Goal: Task Accomplishment & Management: Manage account settings

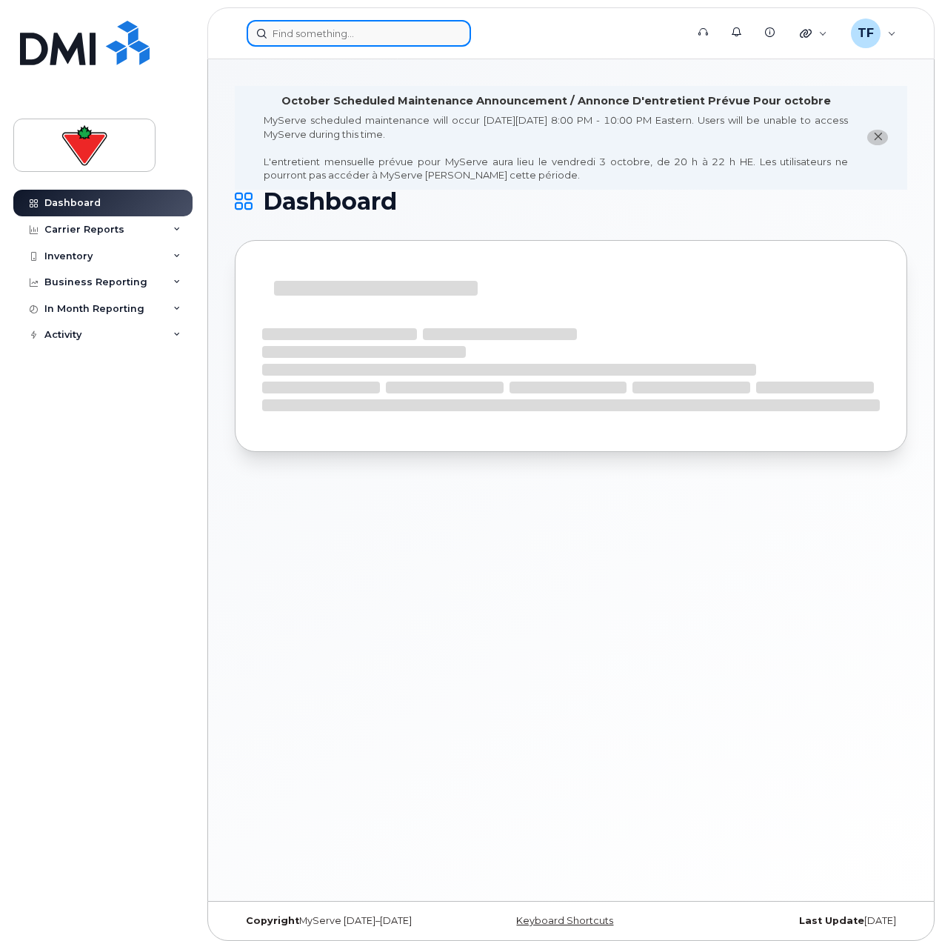
click at [341, 38] on input at bounding box center [359, 33] width 224 height 27
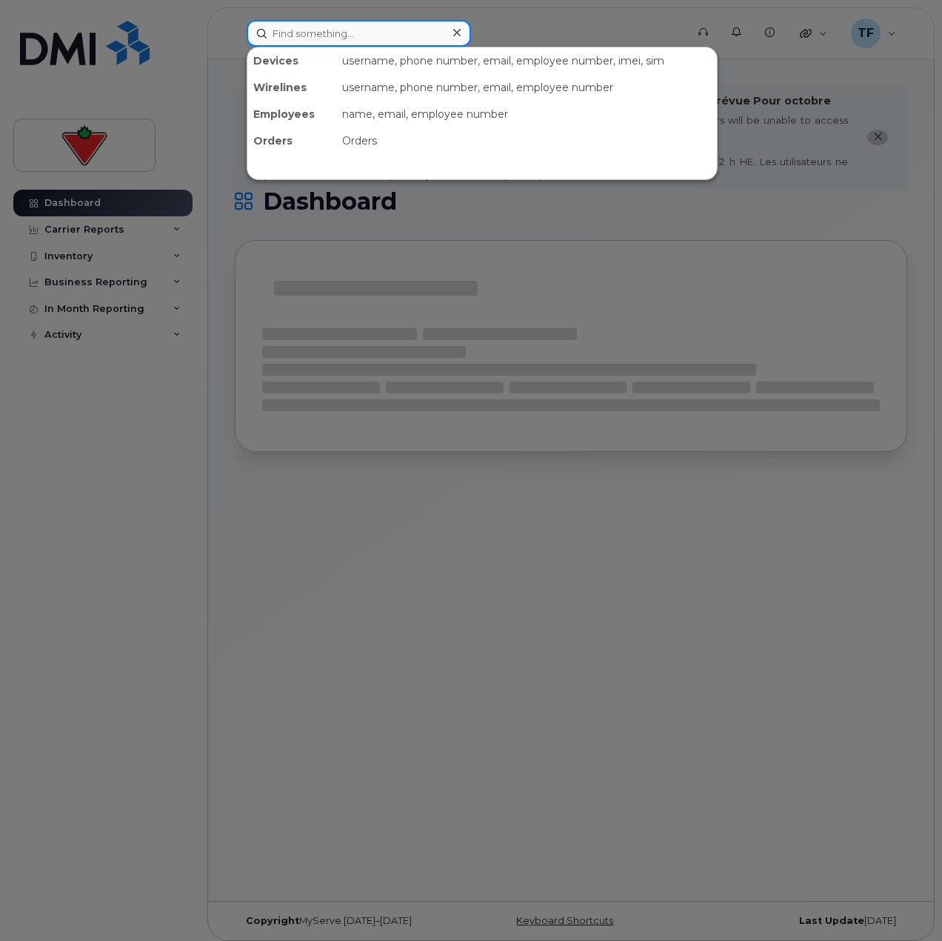
paste input "Isabel Slone"
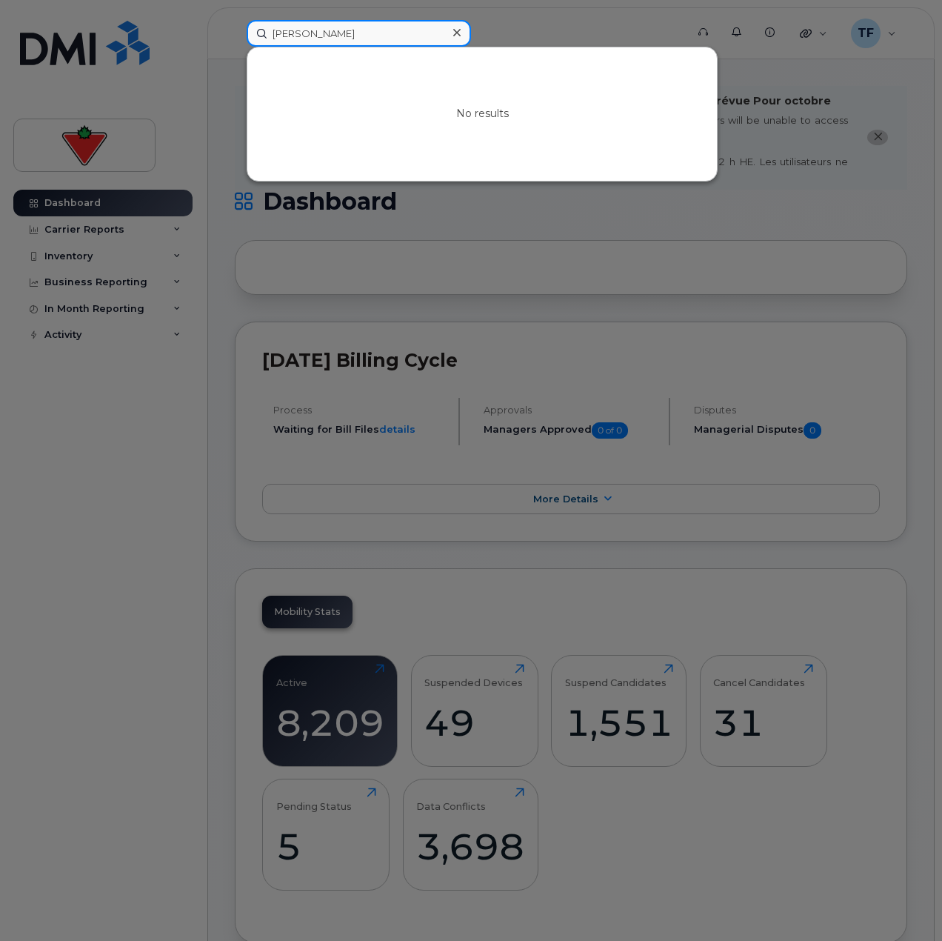
click at [333, 44] on input "Isabel Slone" at bounding box center [359, 33] width 224 height 27
paste input "Gohar Ayoub"
click at [346, 30] on input "Gohar Ayoub" at bounding box center [359, 33] width 224 height 27
click at [373, 43] on input "Gohar Ayoub" at bounding box center [359, 33] width 224 height 27
paste input "Alexander Grunow"
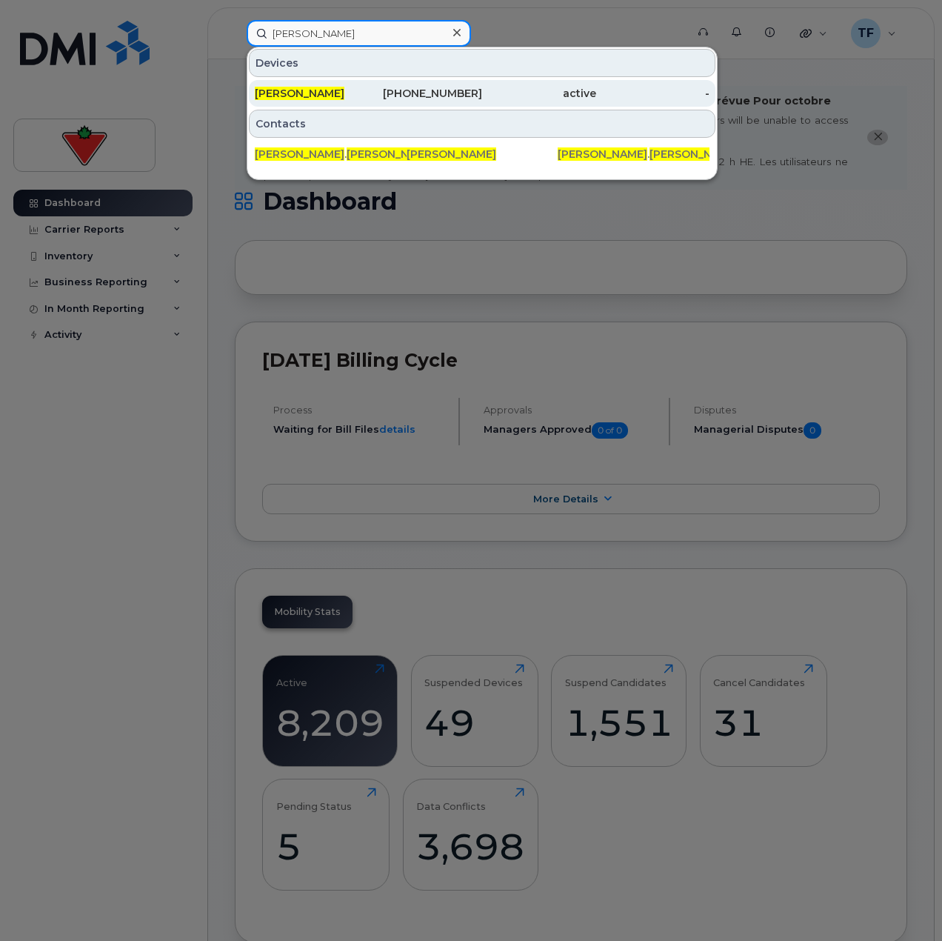
type input "Alexander Grunow"
click at [390, 93] on div "403-461-3334" at bounding box center [426, 93] width 114 height 15
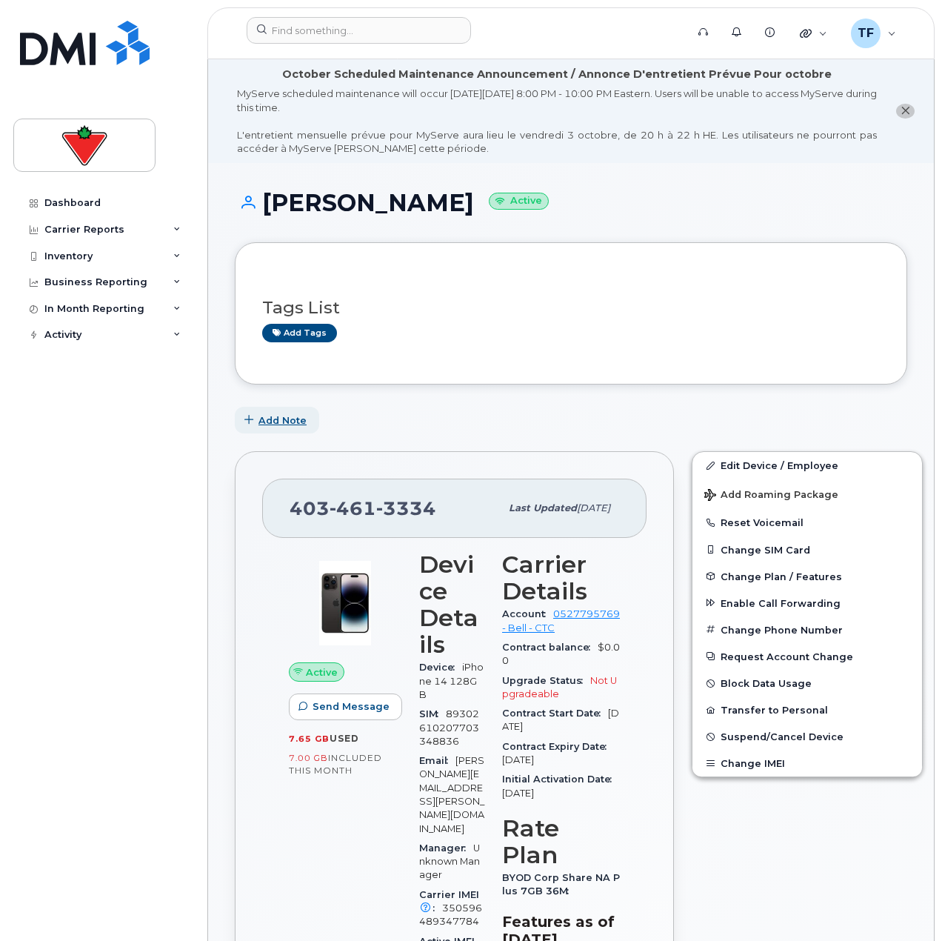
click at [276, 426] on span "Add Note" at bounding box center [283, 420] width 48 height 14
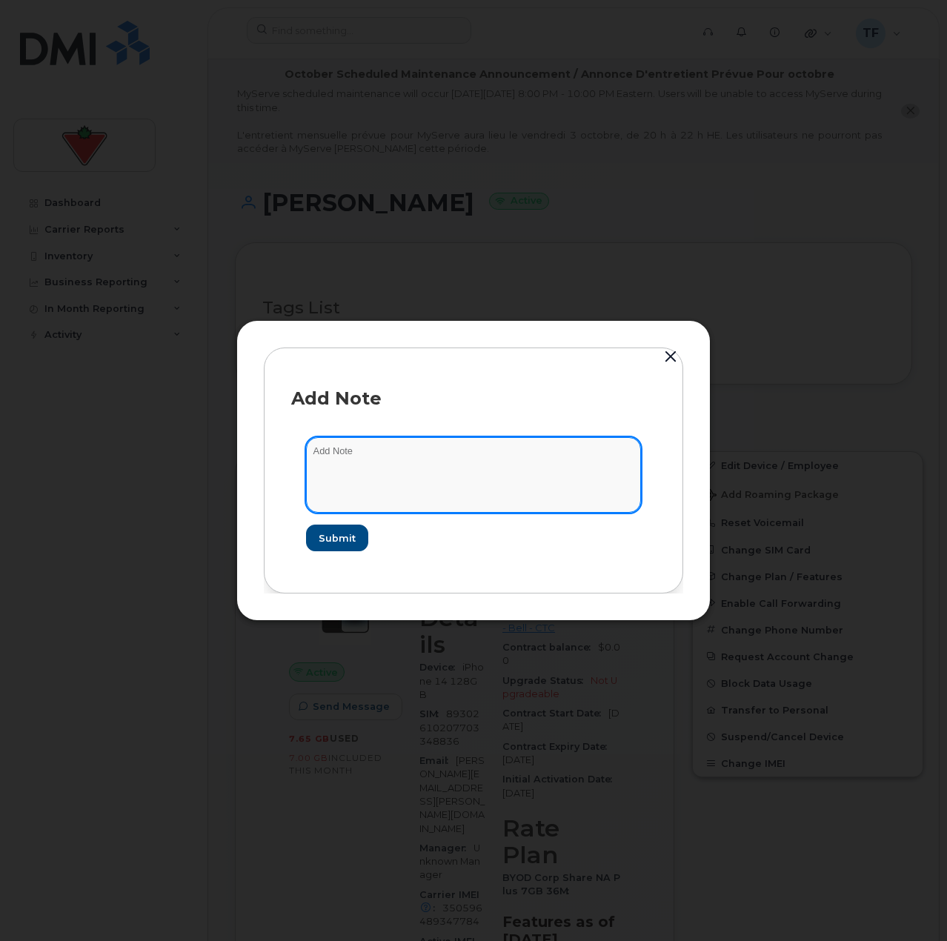
click at [370, 480] on textarea at bounding box center [473, 475] width 335 height 76
paste textarea "TASK1779299"
type textarea "TASK1779299 suspend"
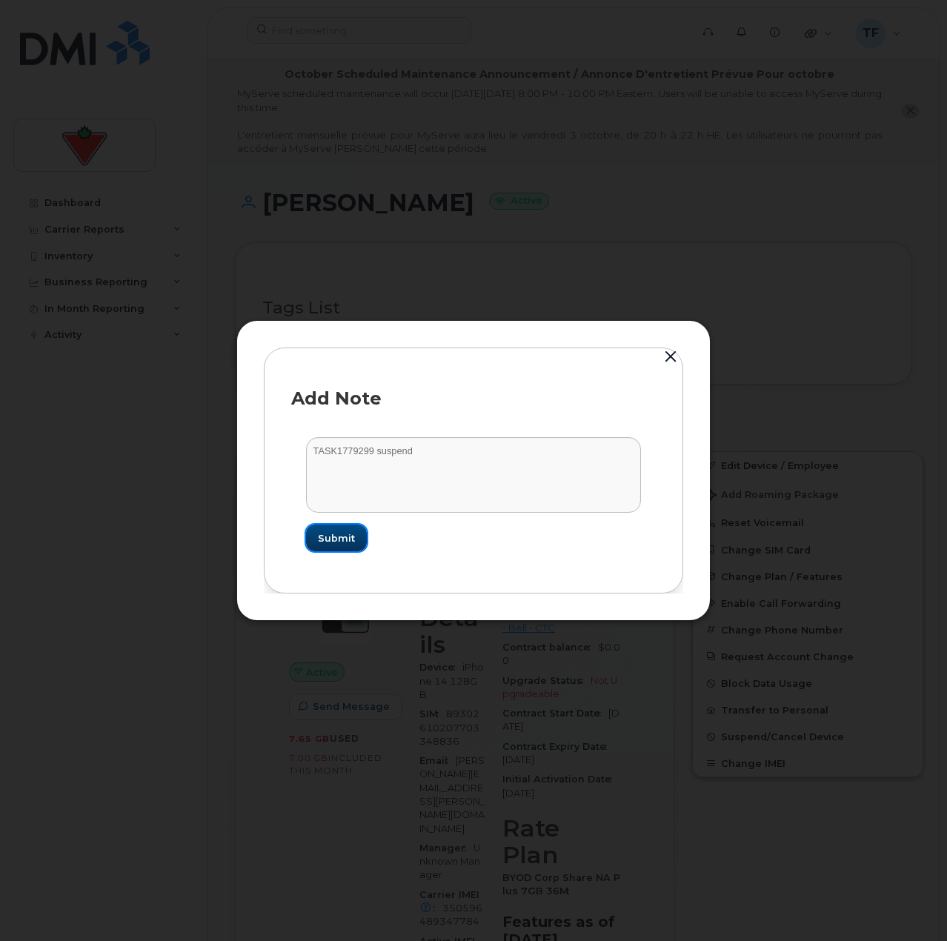
click at [342, 533] on span "Submit" at bounding box center [336, 538] width 37 height 14
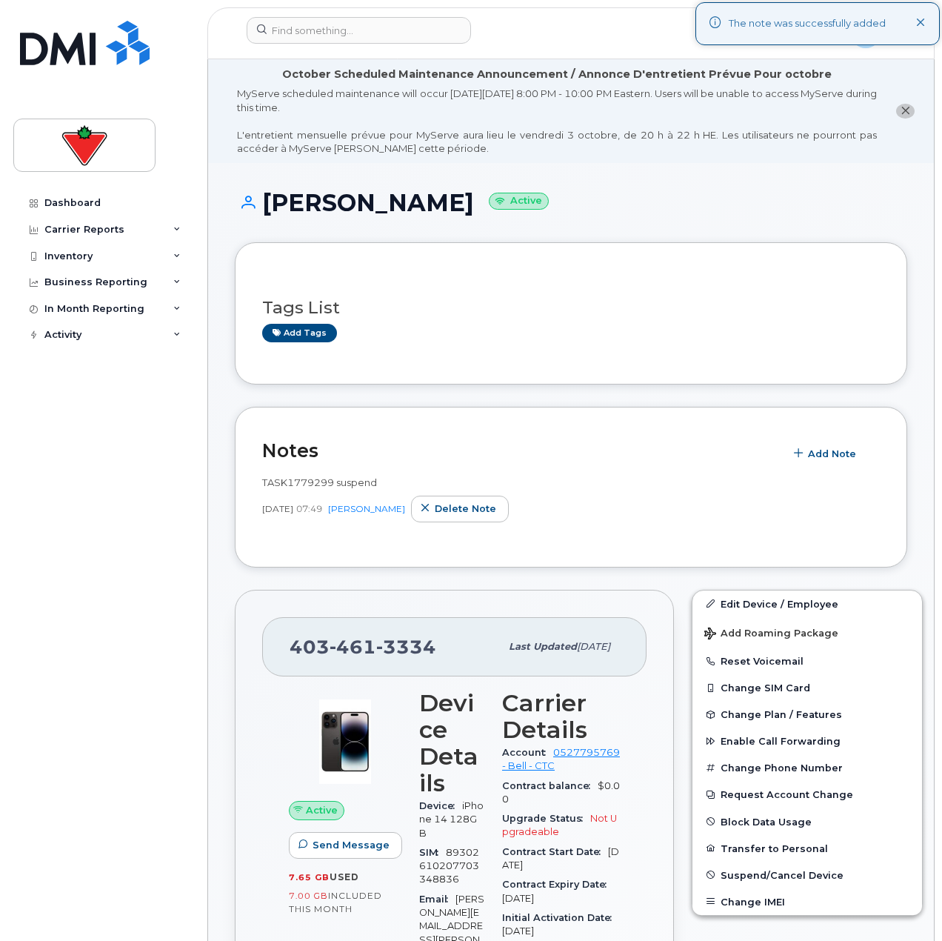
click at [155, 528] on div "Dashboard Carrier Reports Monthly Billing Data Daily Data Pooling Data Behavior…" at bounding box center [104, 554] width 183 height 729
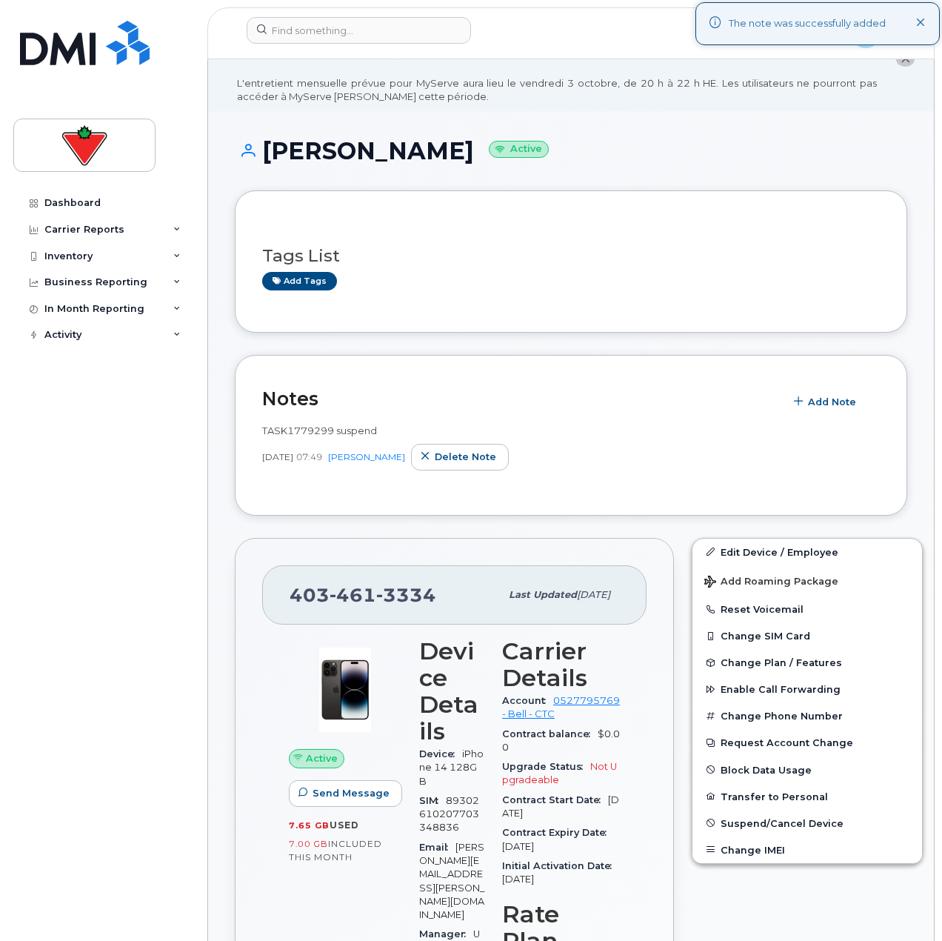
scroll to position [74, 0]
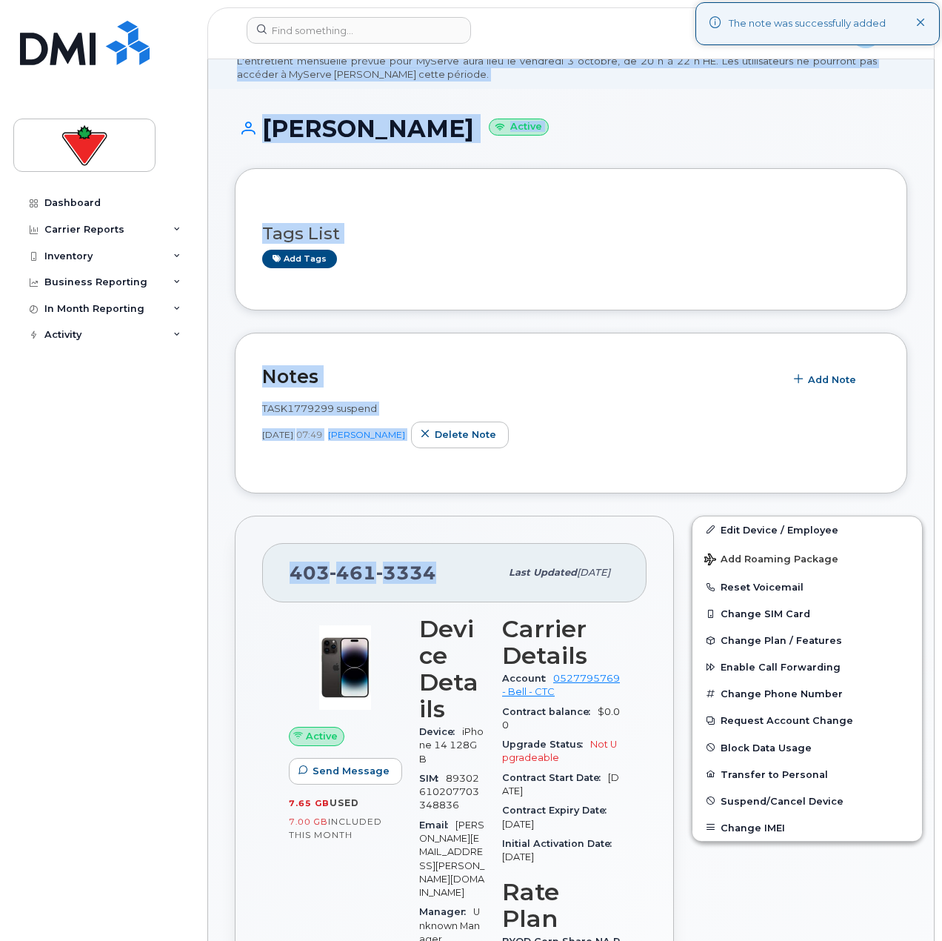
drag, startPoint x: 433, startPoint y: 570, endPoint x: 192, endPoint y: 577, distance: 240.9
click at [449, 569] on div "403 461 3334" at bounding box center [395, 572] width 210 height 31
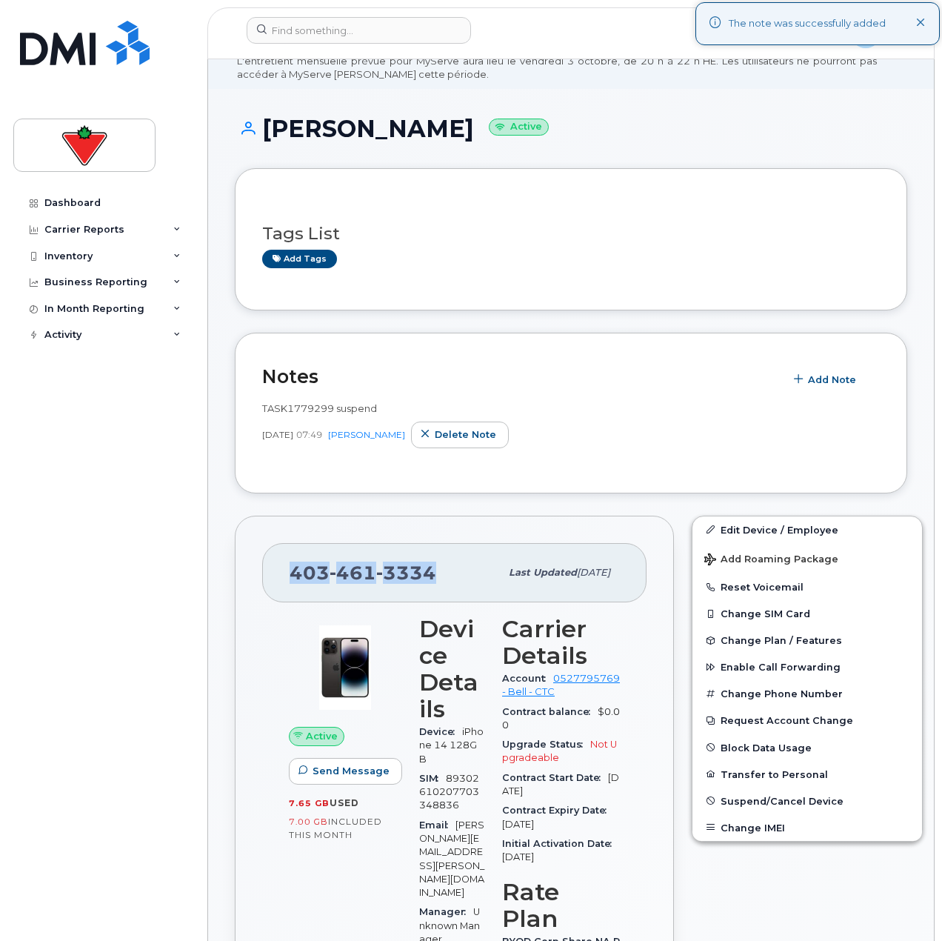
drag, startPoint x: 440, startPoint y: 573, endPoint x: 291, endPoint y: 589, distance: 149.7
click at [291, 589] on div "403 461 3334 Last updated Feb 11, 2025" at bounding box center [454, 572] width 385 height 59
copy span "403 461 3334"
click at [754, 798] on span "Suspend/Cancel Device" at bounding box center [782, 800] width 123 height 11
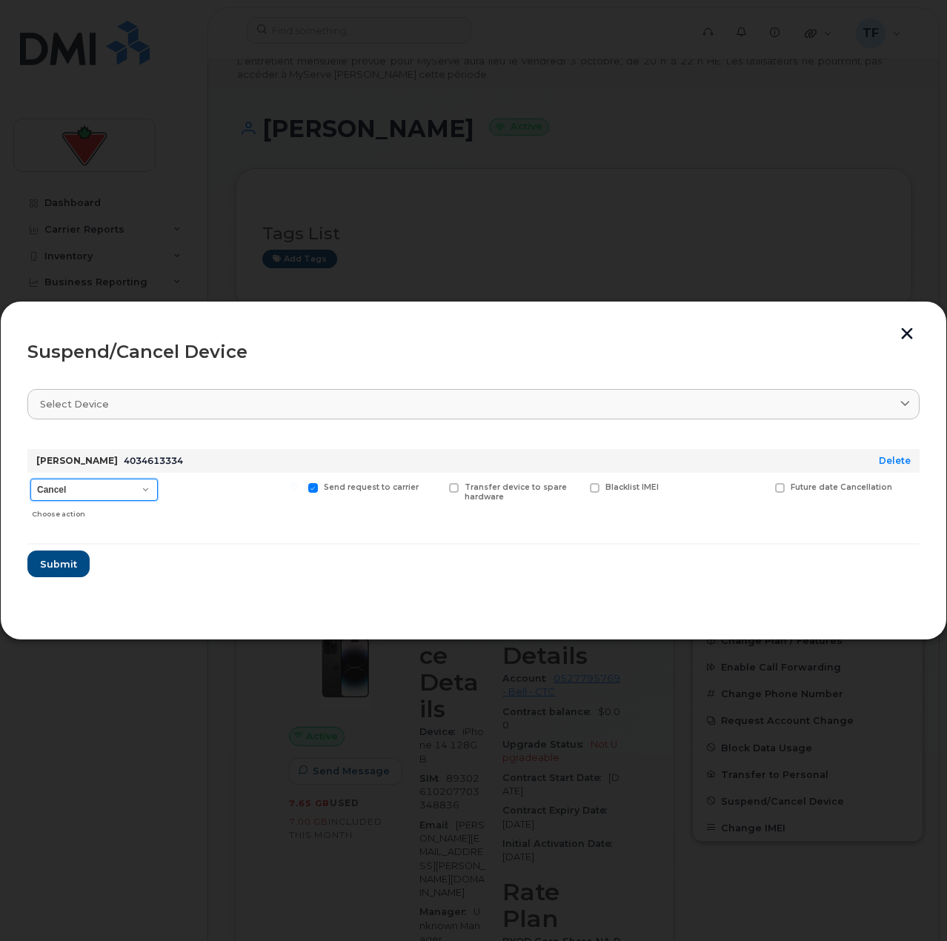
click at [122, 492] on select "Cancel Suspend - Extend Suspension Suspend - Reduced Rate Suspend - Full Rate S…" at bounding box center [93, 490] width 127 height 22
select select "[object Object]"
click at [30, 479] on select "Cancel Suspend - Extend Suspension Suspend - Reduced Rate Suspend - Full Rate S…" at bounding box center [93, 490] width 127 height 22
click at [73, 567] on span "Submit" at bounding box center [57, 564] width 37 height 14
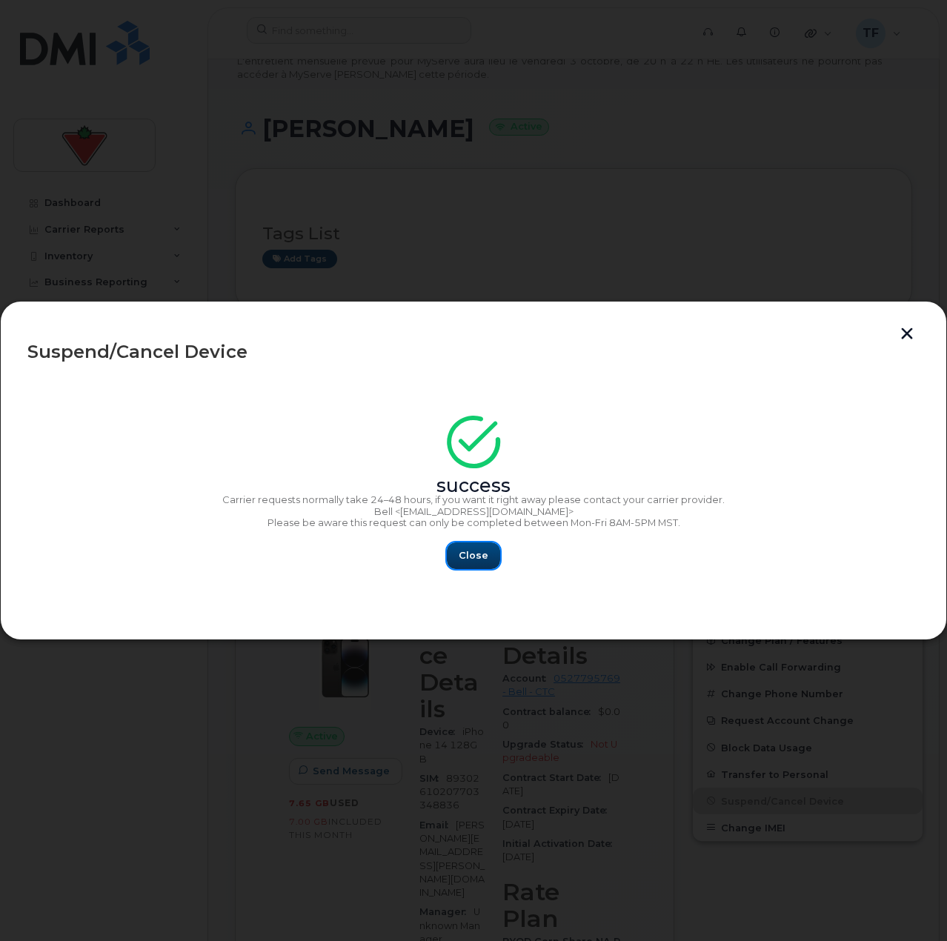
click at [456, 550] on button "Close" at bounding box center [473, 555] width 53 height 27
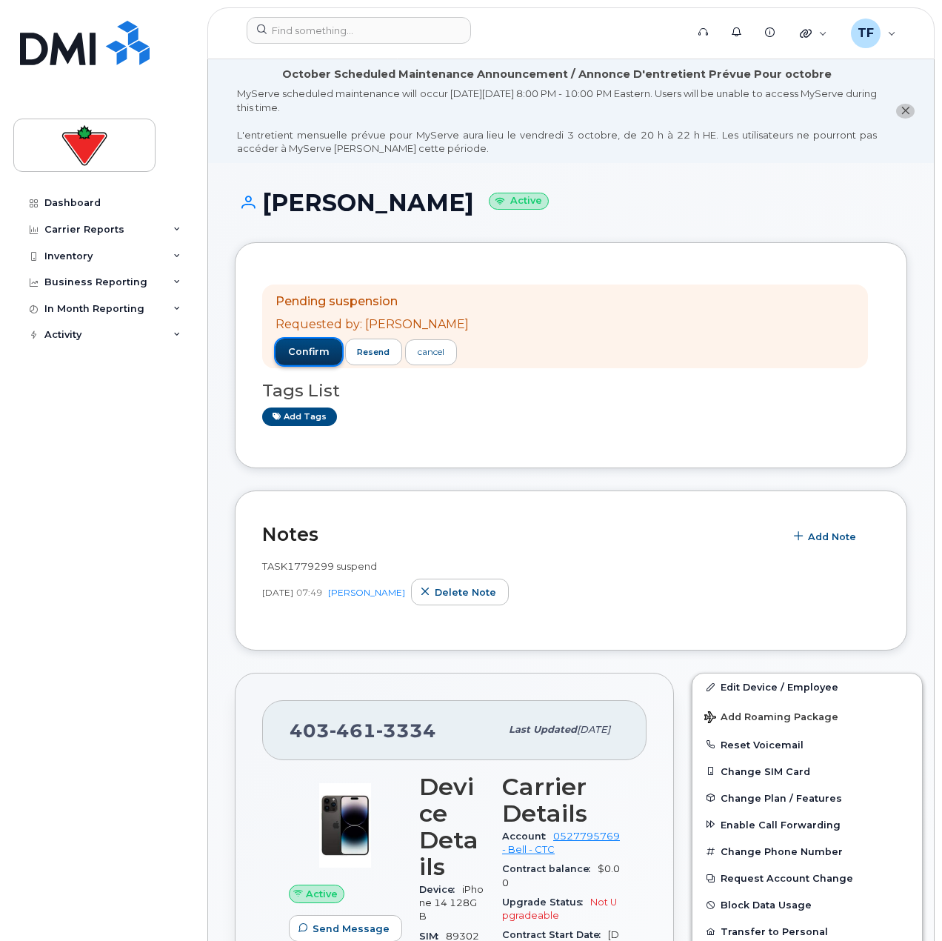
click at [322, 347] on span "confirm" at bounding box center [308, 351] width 41 height 13
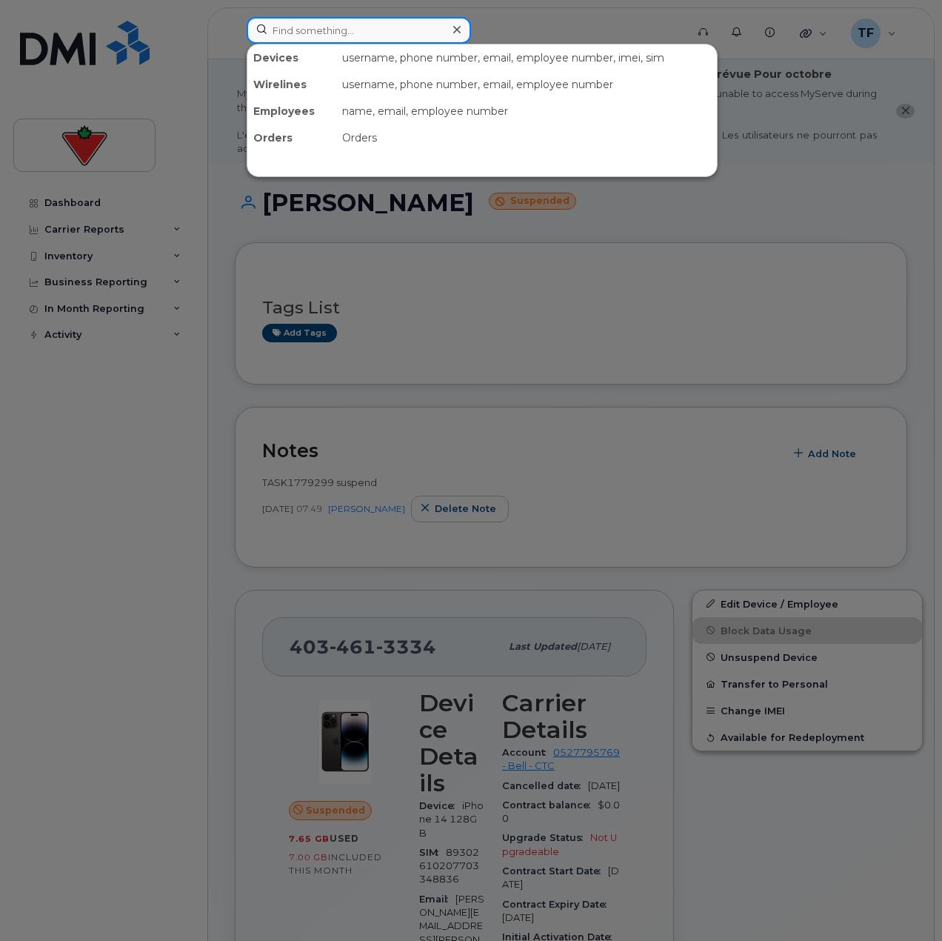
click at [333, 27] on input at bounding box center [359, 30] width 224 height 27
paste input "Deborah Murray"
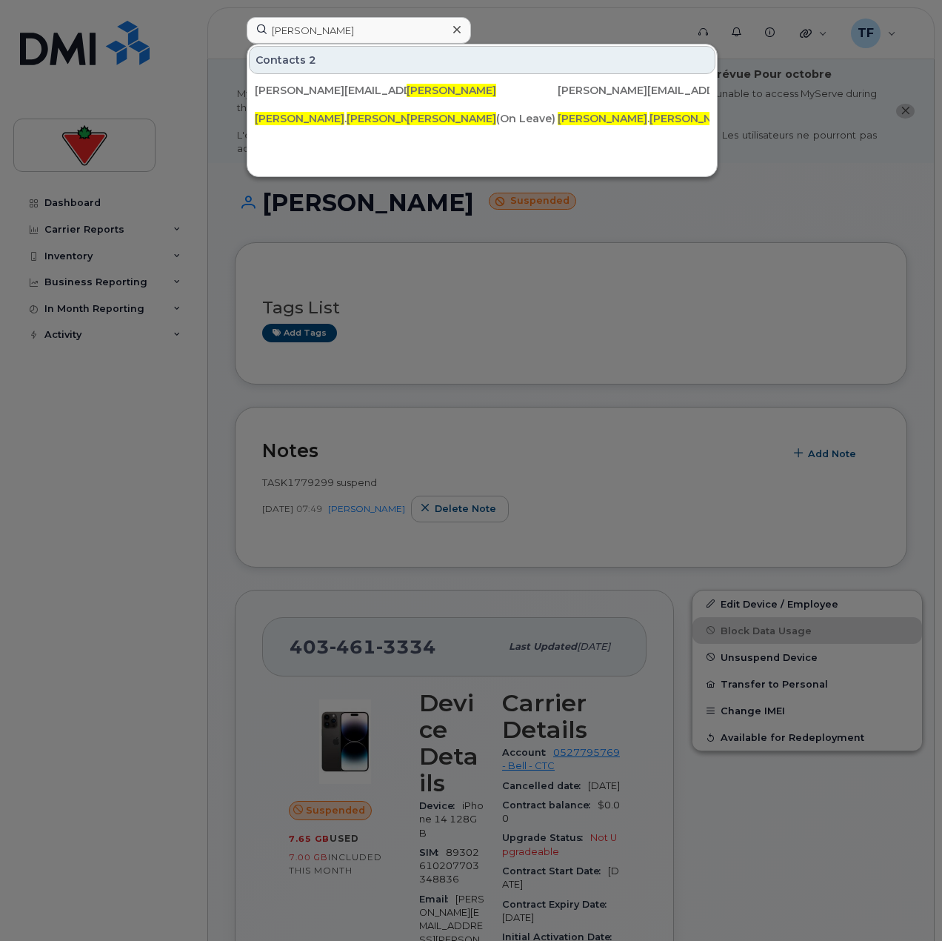
click at [338, 48] on div "Contacts 2" at bounding box center [482, 60] width 467 height 28
click at [345, 36] on input "Deborah Murray" at bounding box center [359, 30] width 224 height 27
click at [373, 36] on input "Deborah Murray" at bounding box center [359, 30] width 224 height 27
paste input "Avani Sangan"
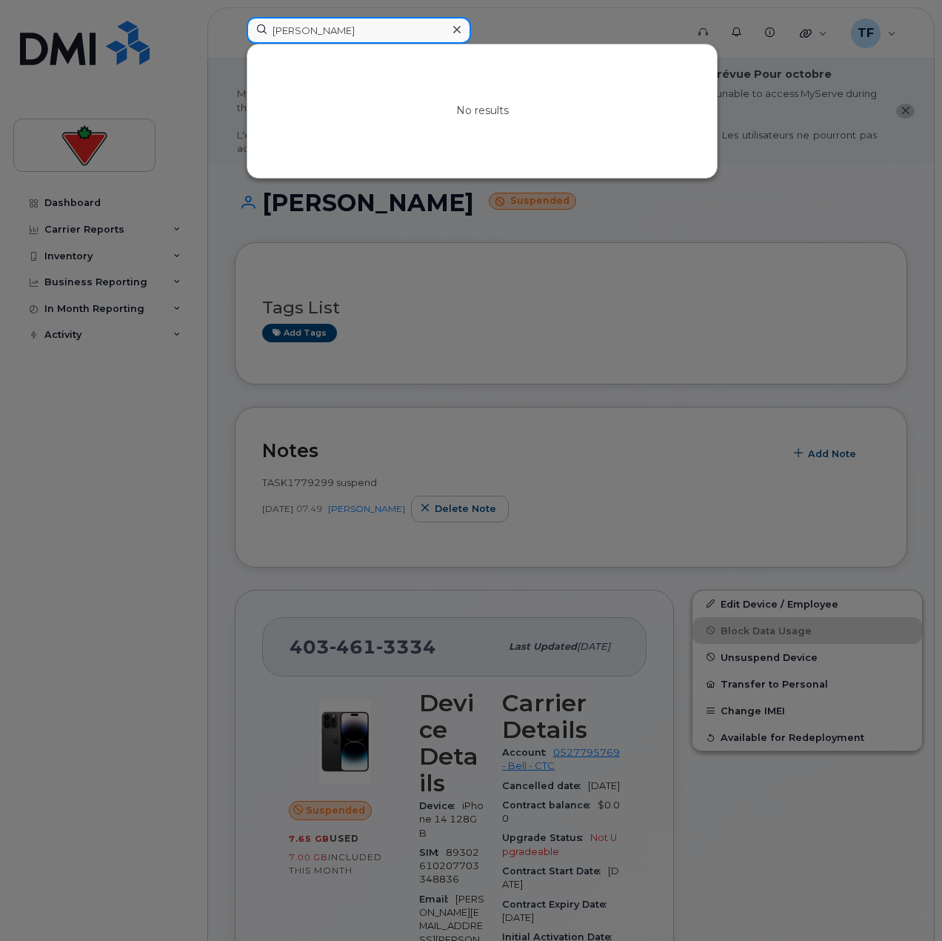
click at [305, 21] on input "Avani Sangani" at bounding box center [359, 30] width 224 height 27
paste input "diti Arneja"
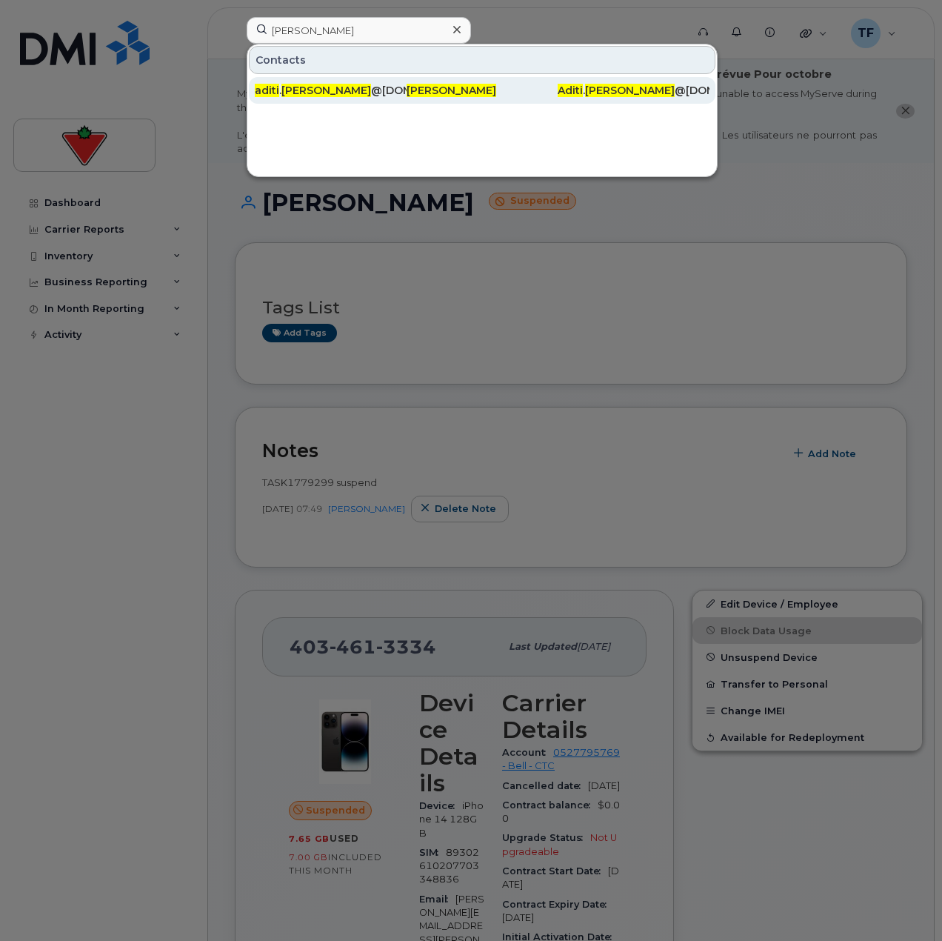
click at [375, 93] on div "aditi . arneja @cantire.com" at bounding box center [331, 90] width 152 height 15
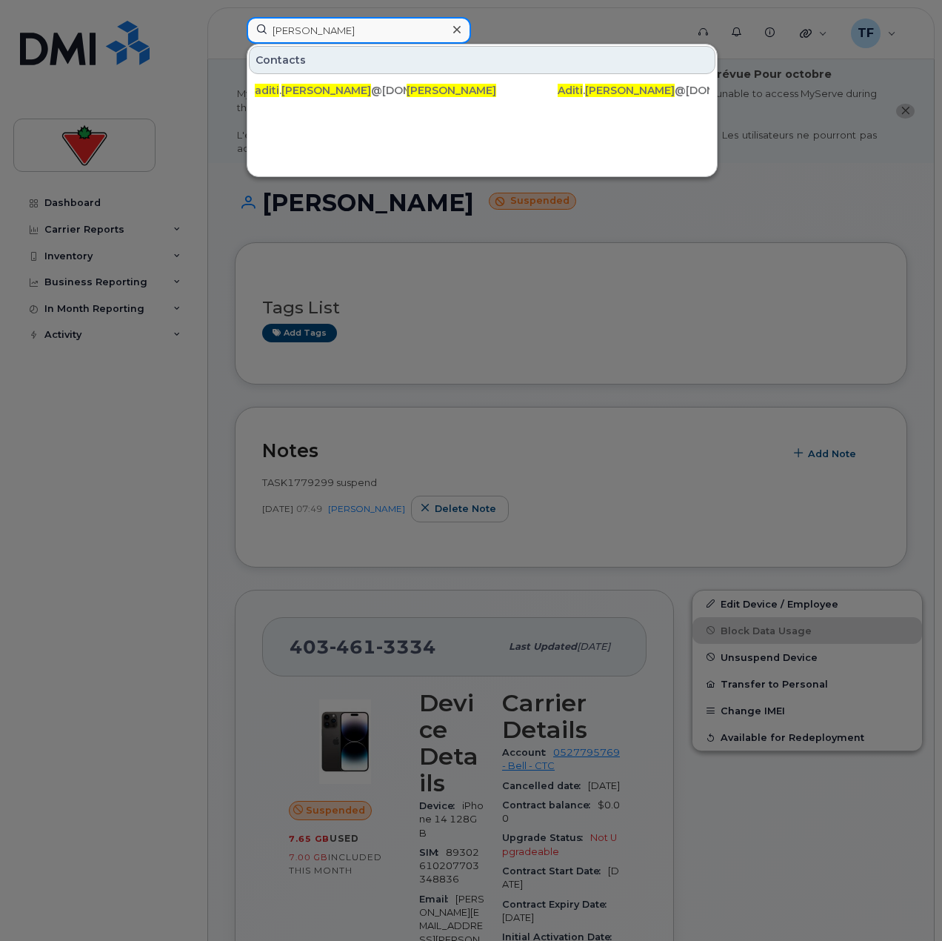
click at [413, 20] on input "Aditi Arneja" at bounding box center [359, 30] width 224 height 27
paste input "Joan Courtney"
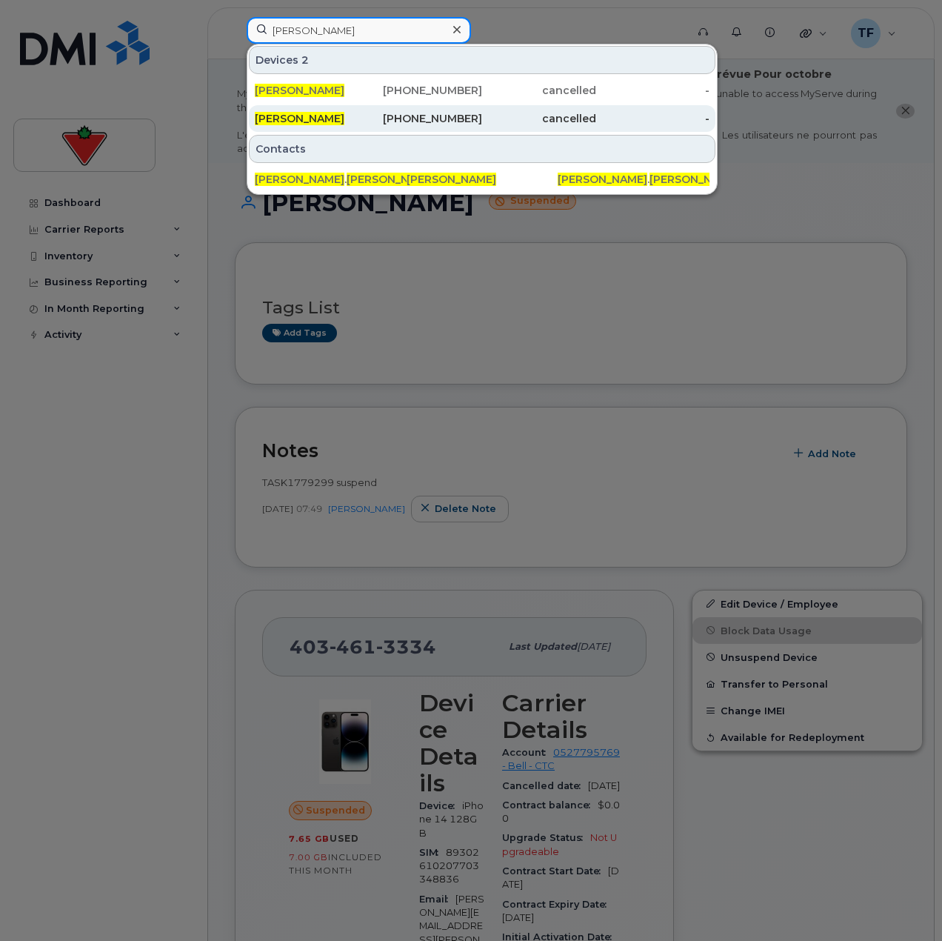
type input "Joan Courtney"
click at [433, 121] on div "514-605-6442" at bounding box center [426, 118] width 114 height 15
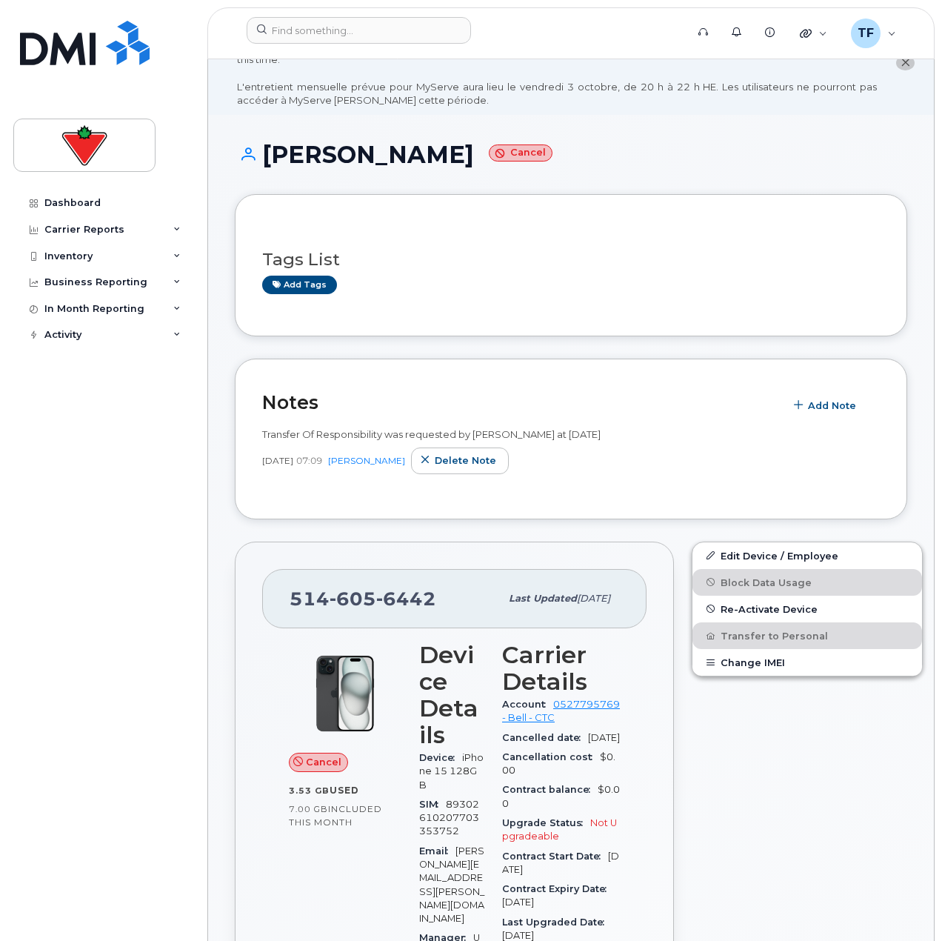
scroll to position [74, 0]
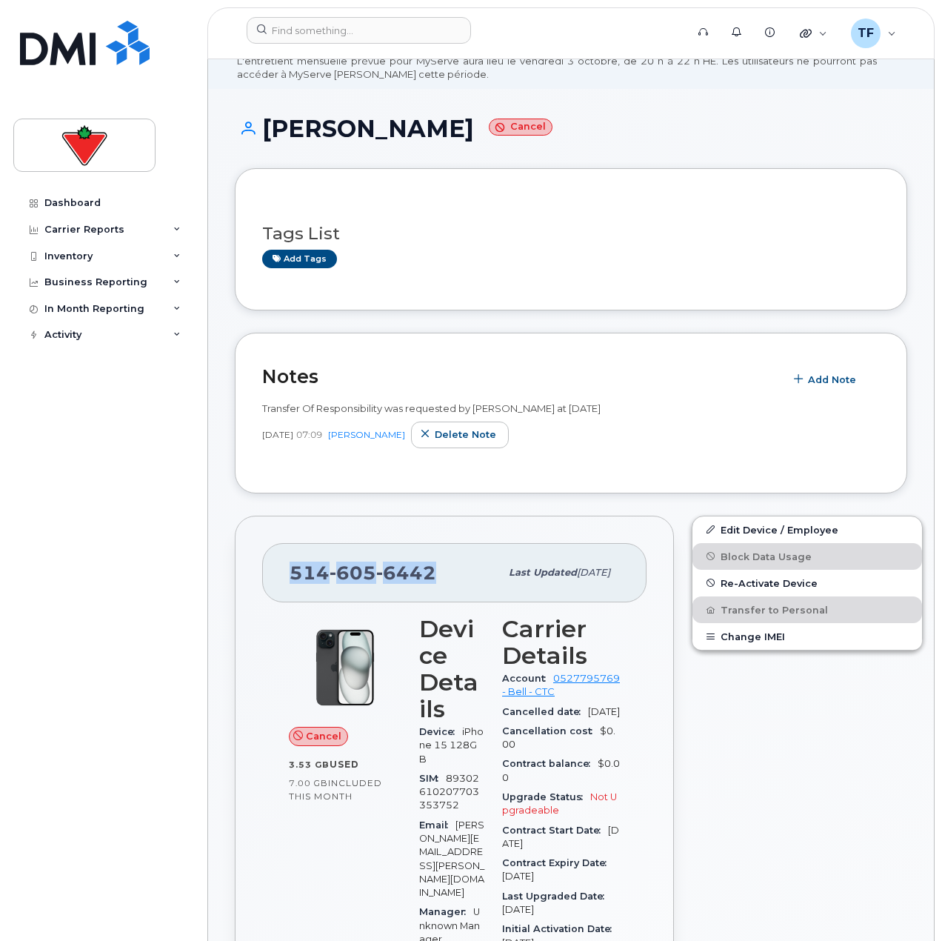
drag, startPoint x: 434, startPoint y: 588, endPoint x: 279, endPoint y: 591, distance: 155.6
click at [279, 591] on div "[PHONE_NUMBER] Last updated [DATE]" at bounding box center [454, 572] width 385 height 59
copy span "[PHONE_NUMBER]"
click at [328, 38] on input at bounding box center [359, 30] width 224 height 27
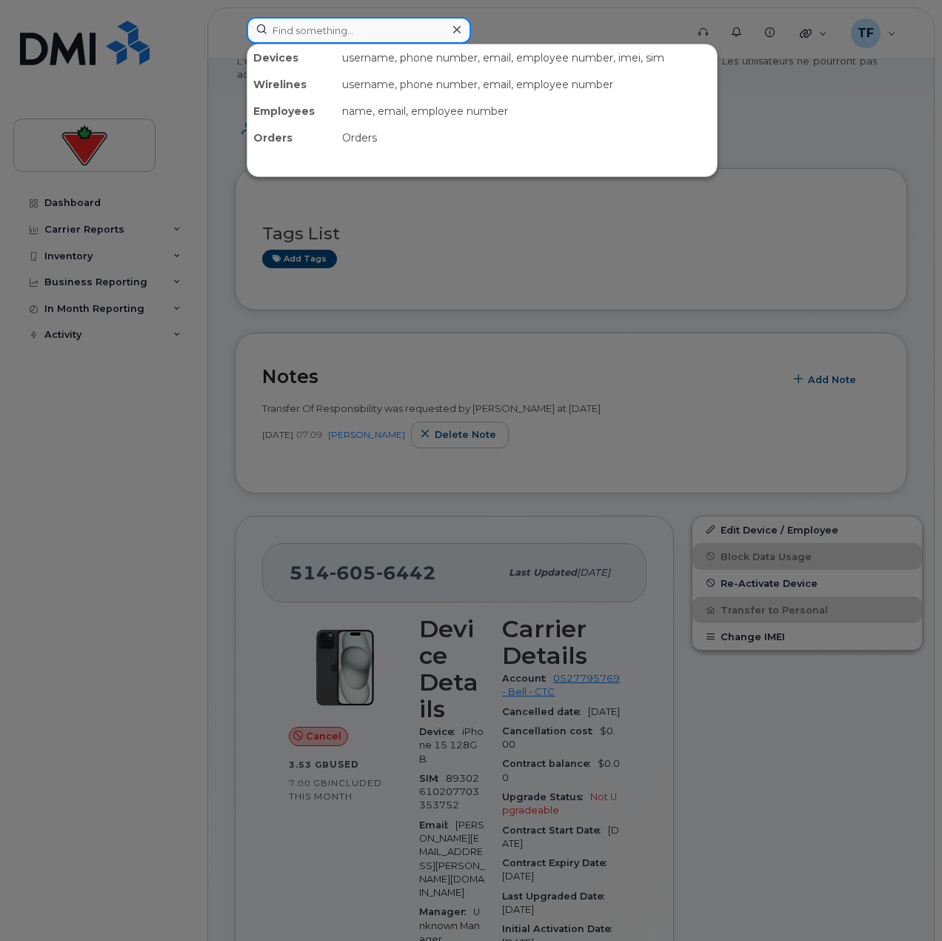
paste input "[PERSON_NAME]"
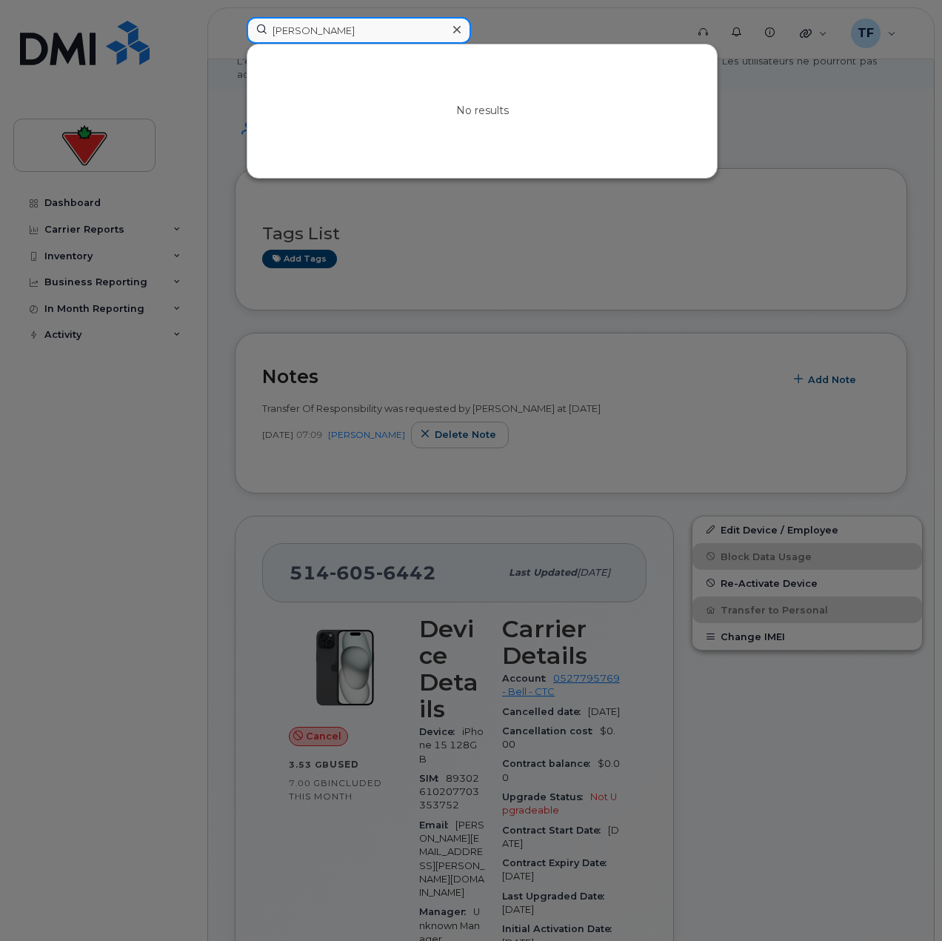
click at [273, 39] on input "[PERSON_NAME]" at bounding box center [359, 30] width 224 height 27
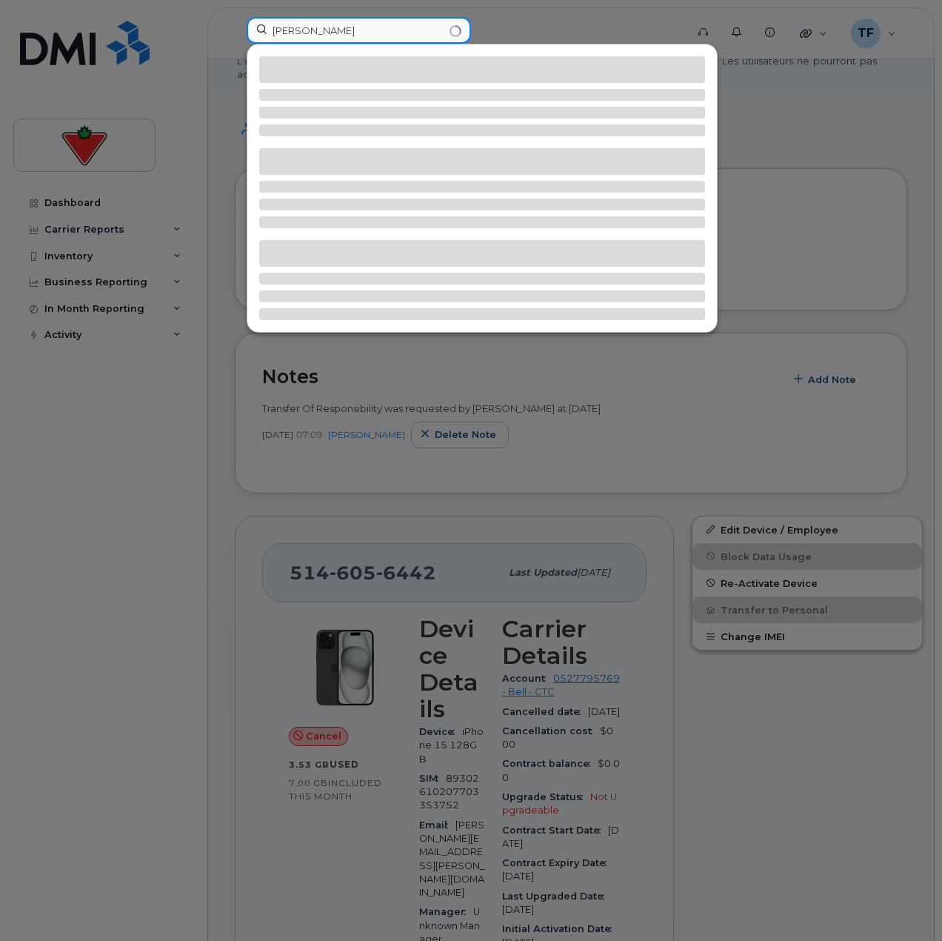
click at [394, 28] on input "[PERSON_NAME]" at bounding box center [359, 30] width 224 height 27
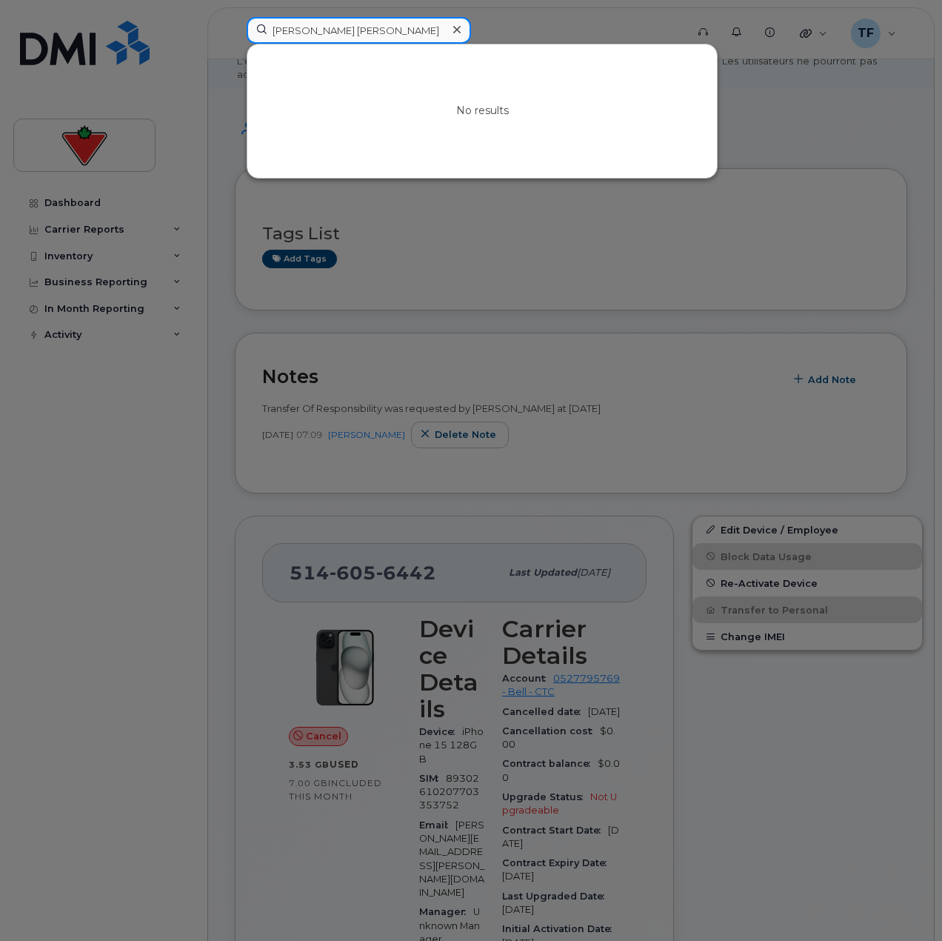
click at [402, 30] on input "[PERSON_NAME] [PERSON_NAME]" at bounding box center [359, 30] width 224 height 27
click at [439, 24] on input "joseta Betina Joseph" at bounding box center [359, 30] width 224 height 27
paste input "Zachary Poirier"
click at [347, 33] on input "Zachary Poirier" at bounding box center [359, 30] width 224 height 27
paste input "Mireille Nadege Donguia"
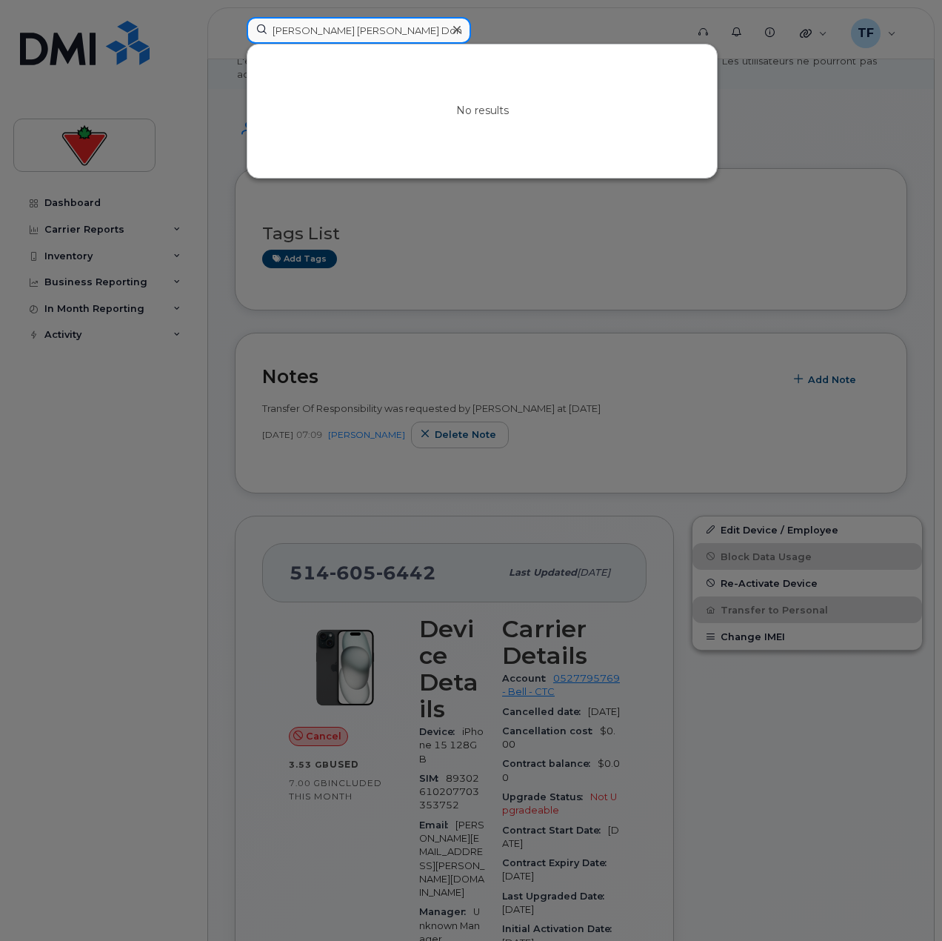
click at [336, 43] on input "Mireille Nadege Donguia" at bounding box center [359, 30] width 224 height 27
paste input "Flavia Milagros Crisostomo"
click at [435, 22] on input "Flavia Milagros Crisostomo" at bounding box center [359, 30] width 224 height 27
paste input "Kennedy Costales"
click at [311, 39] on input "Kennedy Costales" at bounding box center [359, 30] width 224 height 27
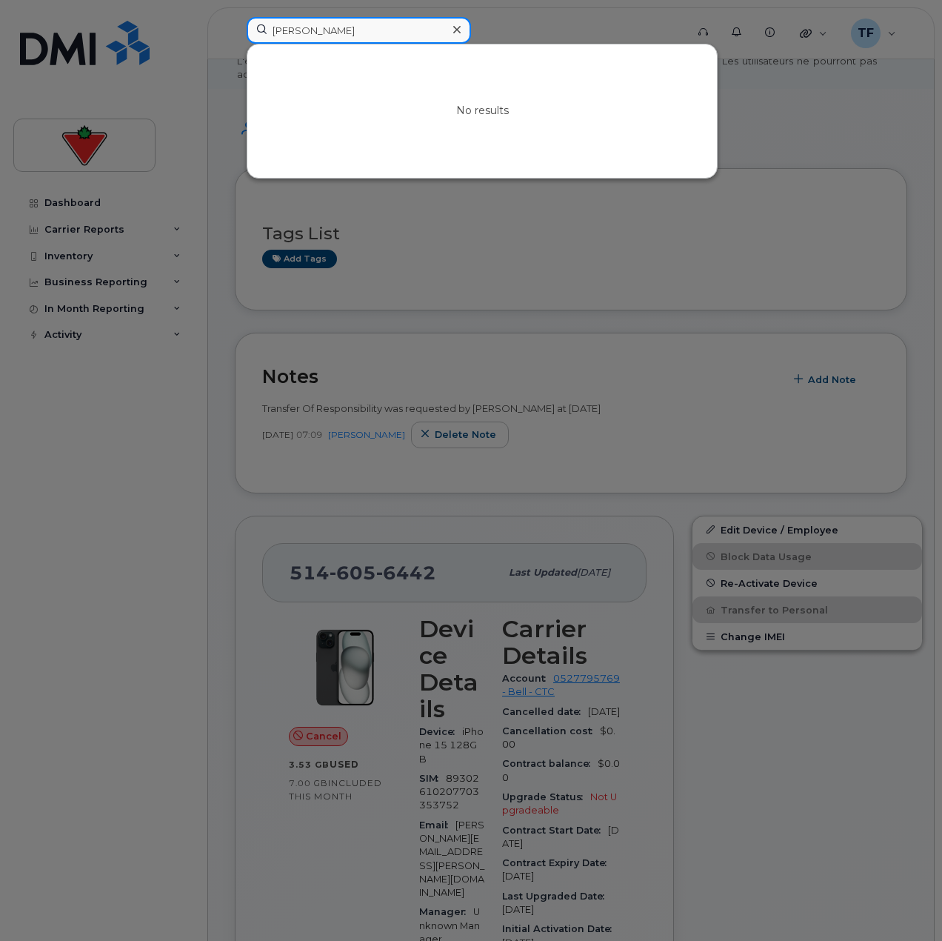
paste input "Fabrice Iradukunda"
click at [282, 31] on input "Fabrice Iradukunda" at bounding box center [359, 30] width 224 height 27
paste input "Shamuka Khamari"
drag, startPoint x: 385, startPoint y: 13, endPoint x: 378, endPoint y: 19, distance: 9.5
click at [382, 15] on div at bounding box center [471, 470] width 942 height 941
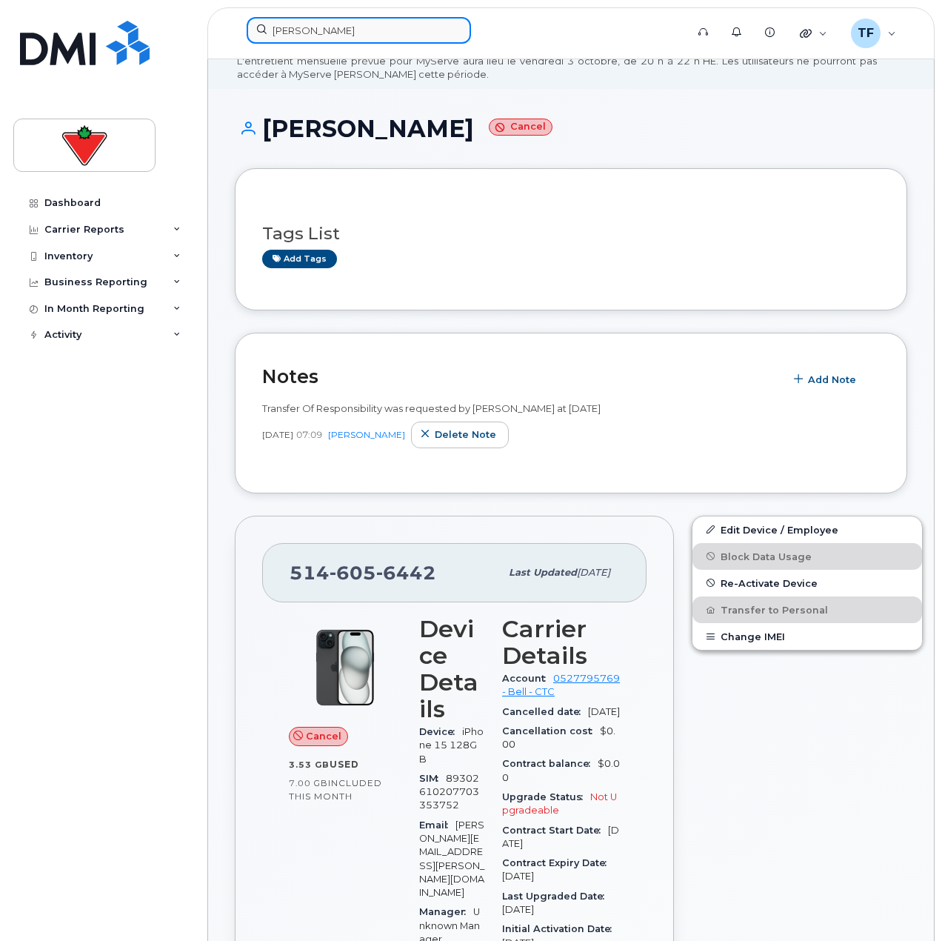
click at [378, 20] on input "Shamuka Khamari" at bounding box center [359, 30] width 224 height 27
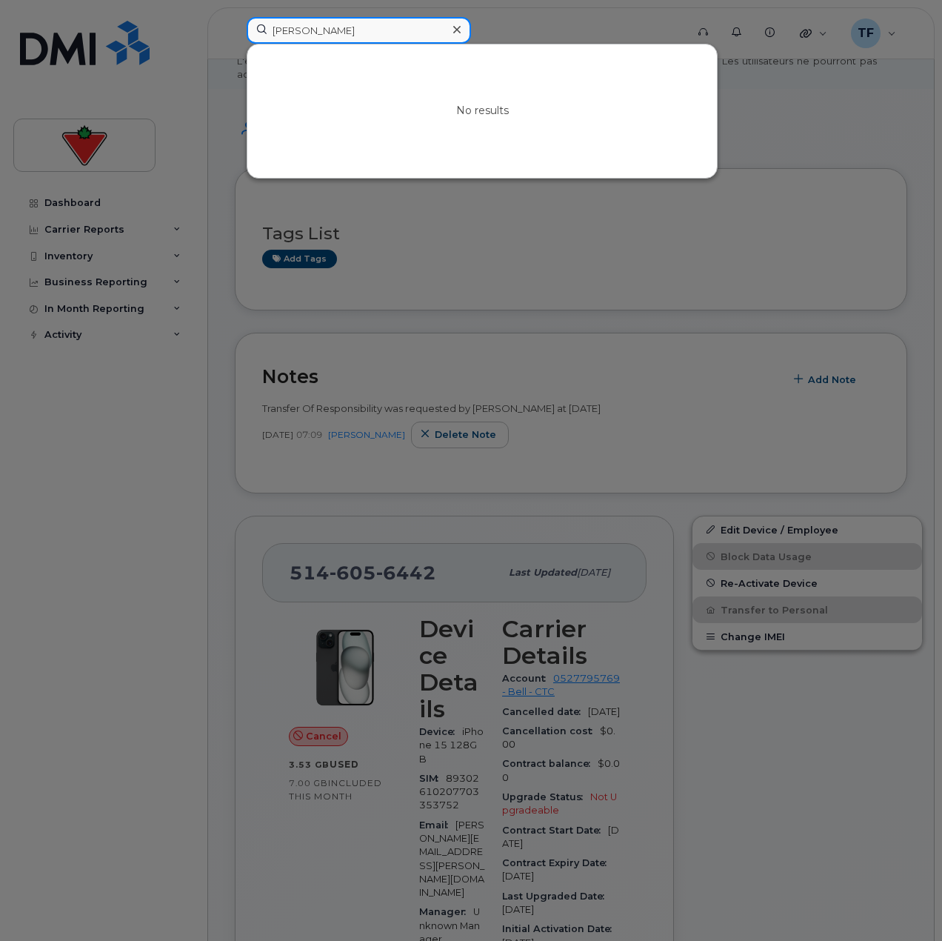
paste input "Jack Barrett"
click at [327, 33] on input "Jack Barrett" at bounding box center [359, 30] width 224 height 27
paste input "Mark Yacoub"
type input "Mark Yacoub"
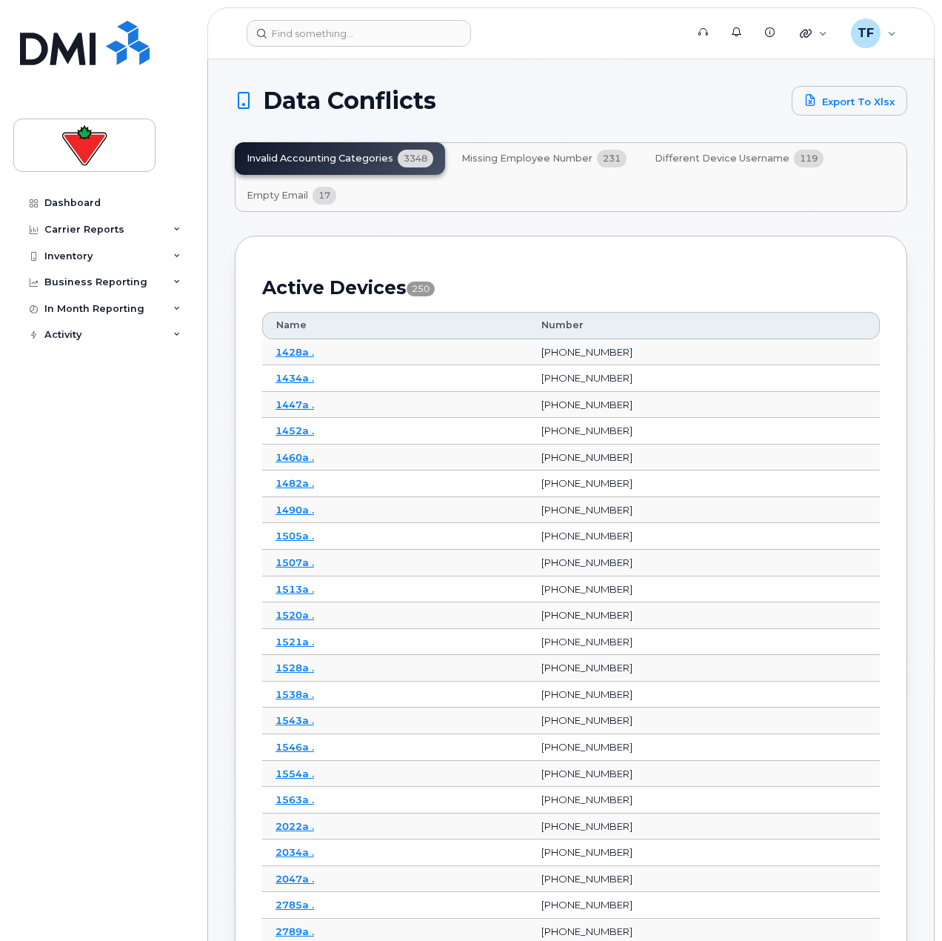
click at [331, 194] on span "17" at bounding box center [325, 196] width 24 height 18
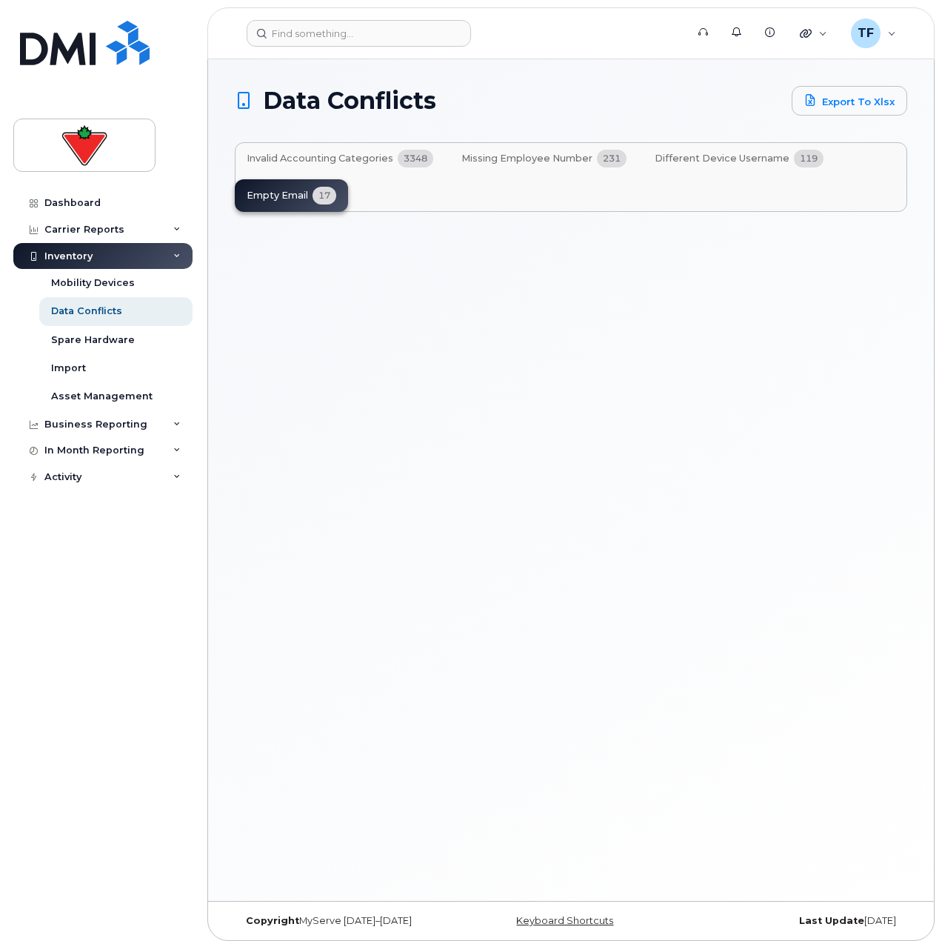
click at [711, 164] on span "Different Device Username" at bounding box center [722, 159] width 135 height 12
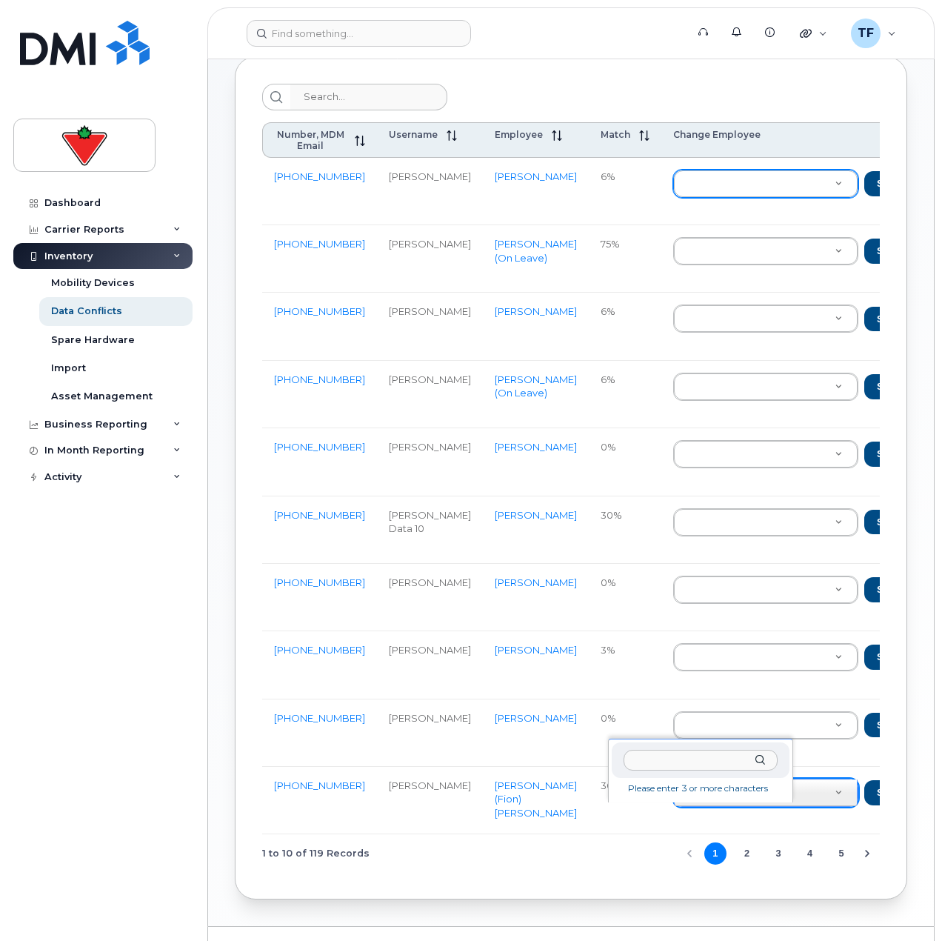
scroll to position [222, 0]
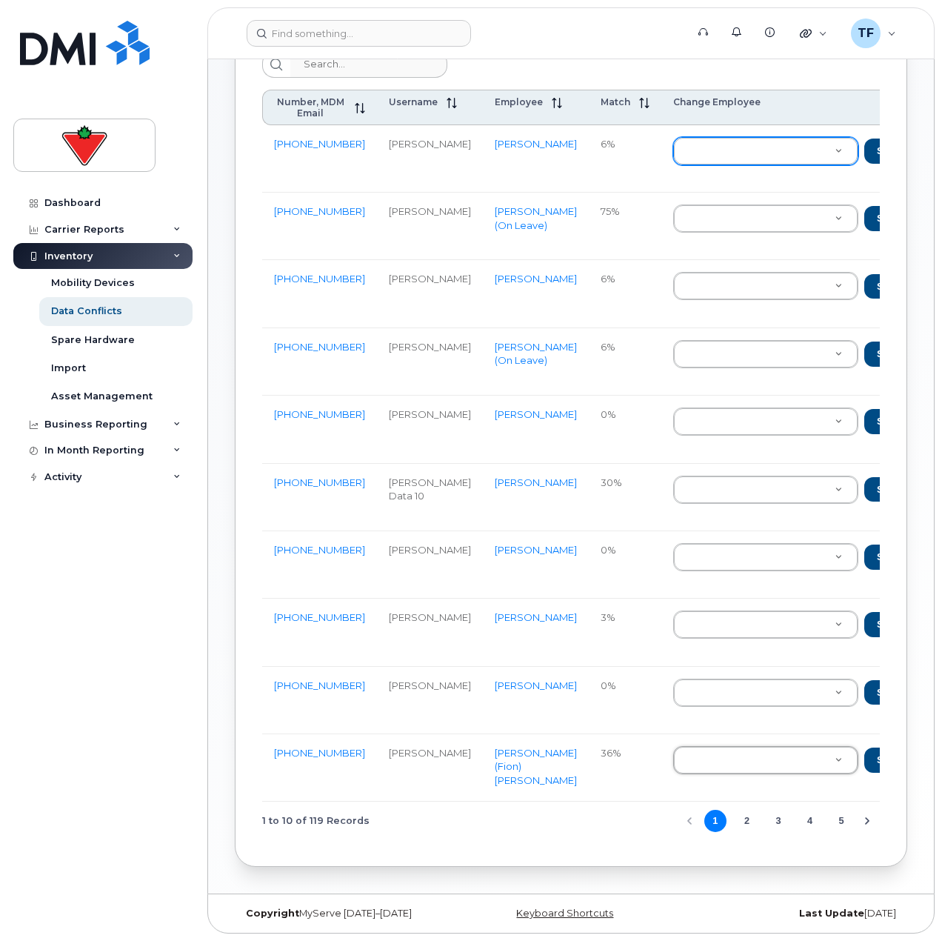
drag, startPoint x: 482, startPoint y: 814, endPoint x: 573, endPoint y: 806, distance: 91.4
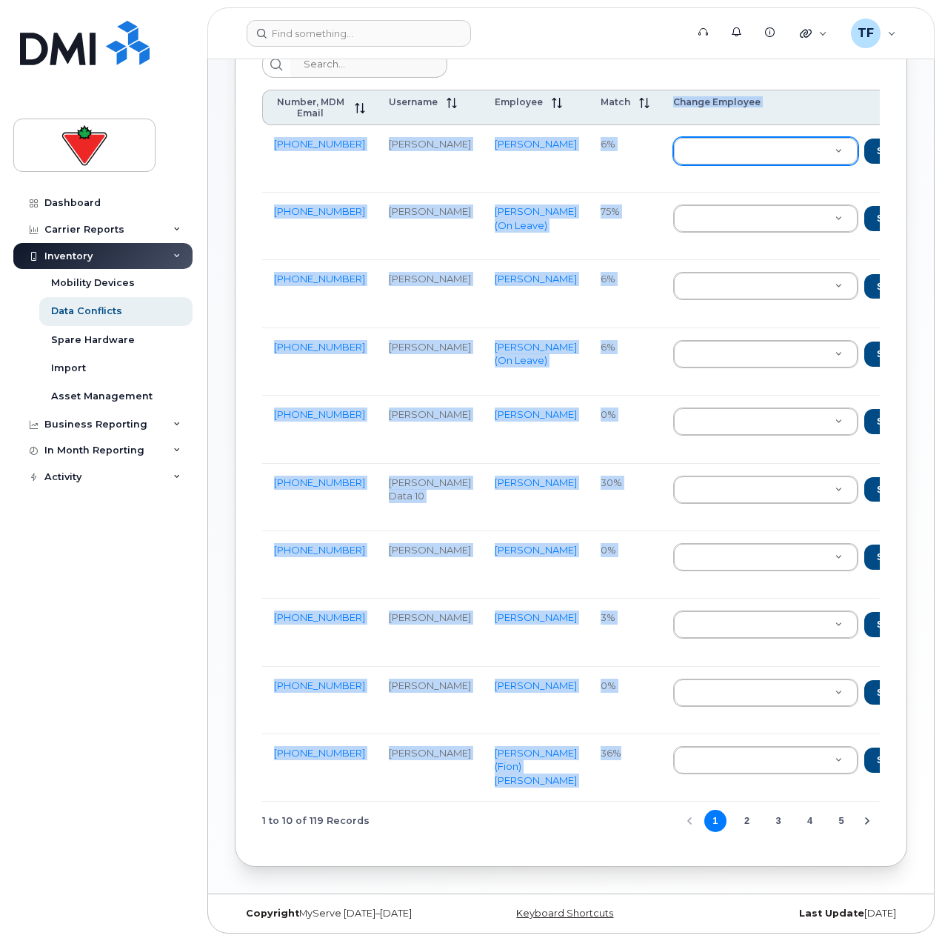
drag, startPoint x: 571, startPoint y: 814, endPoint x: 597, endPoint y: 818, distance: 26.3
click at [597, 802] on div "Number, MDM Email Username Employee Match Change Employee Update Username [PHON…" at bounding box center [571, 446] width 618 height 712
click at [589, 802] on td "36%" at bounding box center [625, 767] width 73 height 67
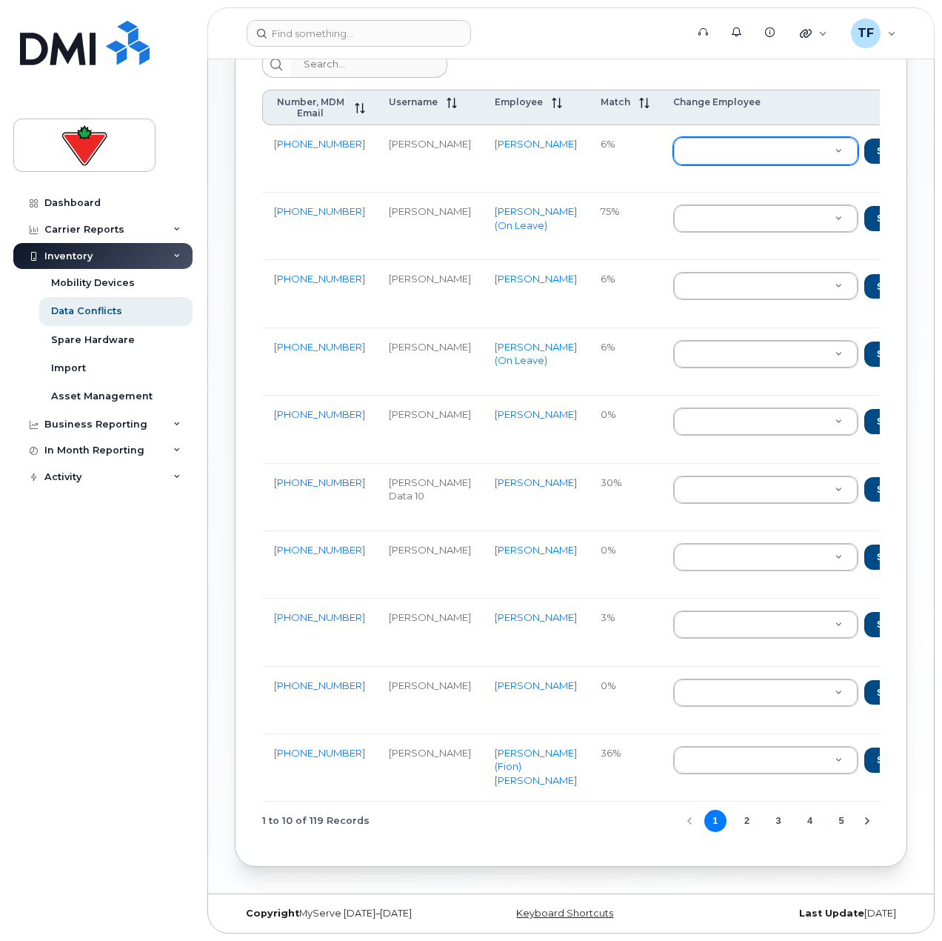
click at [571, 839] on div "1 to 10 of 119 Records 1 2 3 4 5" at bounding box center [571, 821] width 618 height 38
drag, startPoint x: 512, startPoint y: 820, endPoint x: 526, endPoint y: 815, distance: 15.0
click at [528, 819] on div "1 to 10 of 119 Records 1 2 3 4 5" at bounding box center [571, 821] width 618 height 38
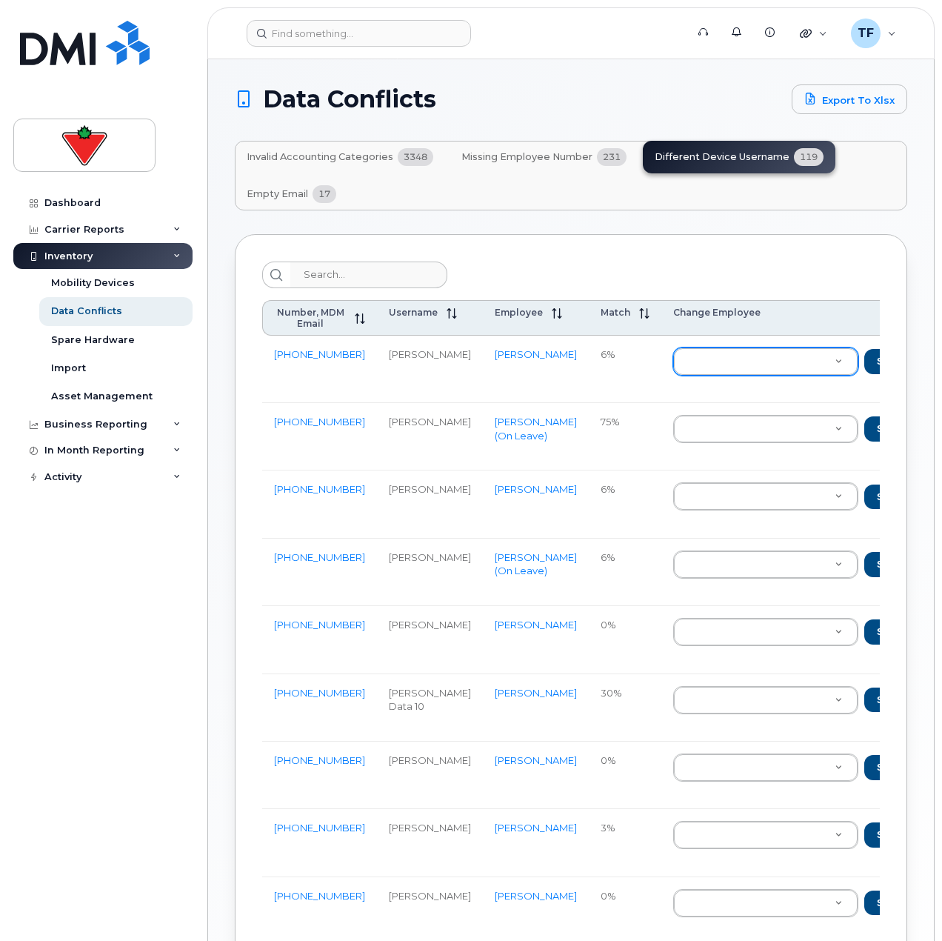
scroll to position [0, 0]
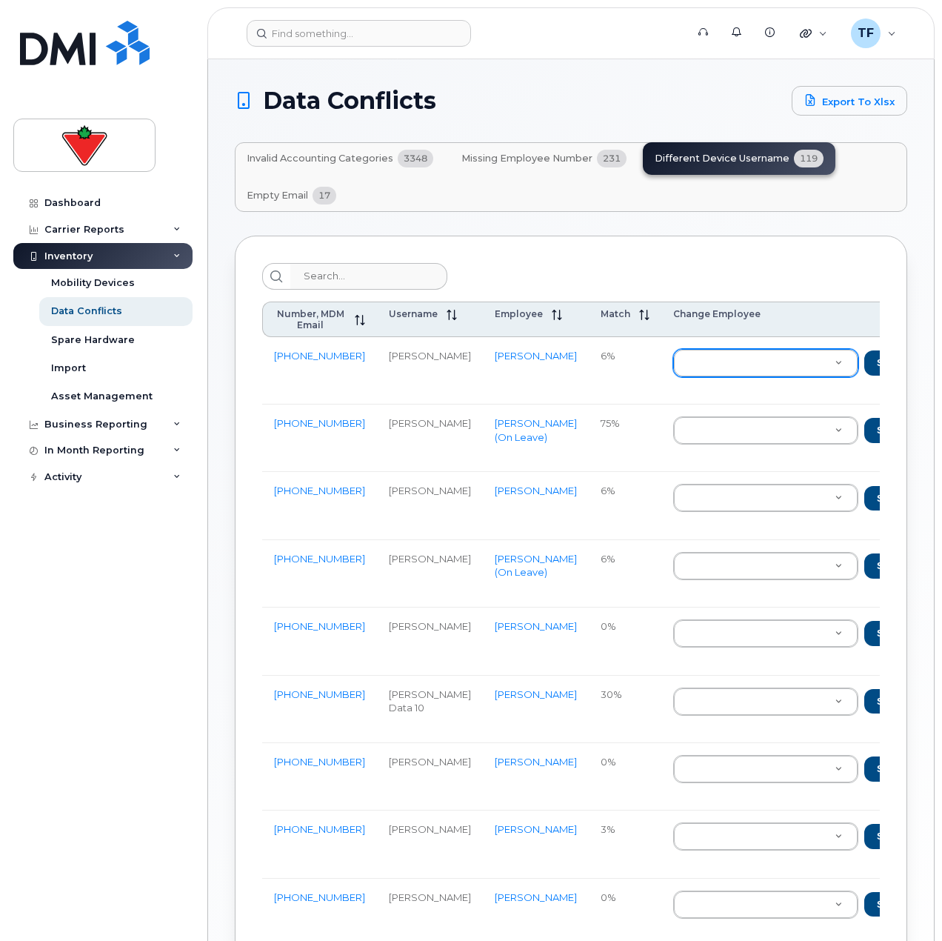
click at [313, 202] on button "Empty Email 17" at bounding box center [291, 195] width 113 height 33
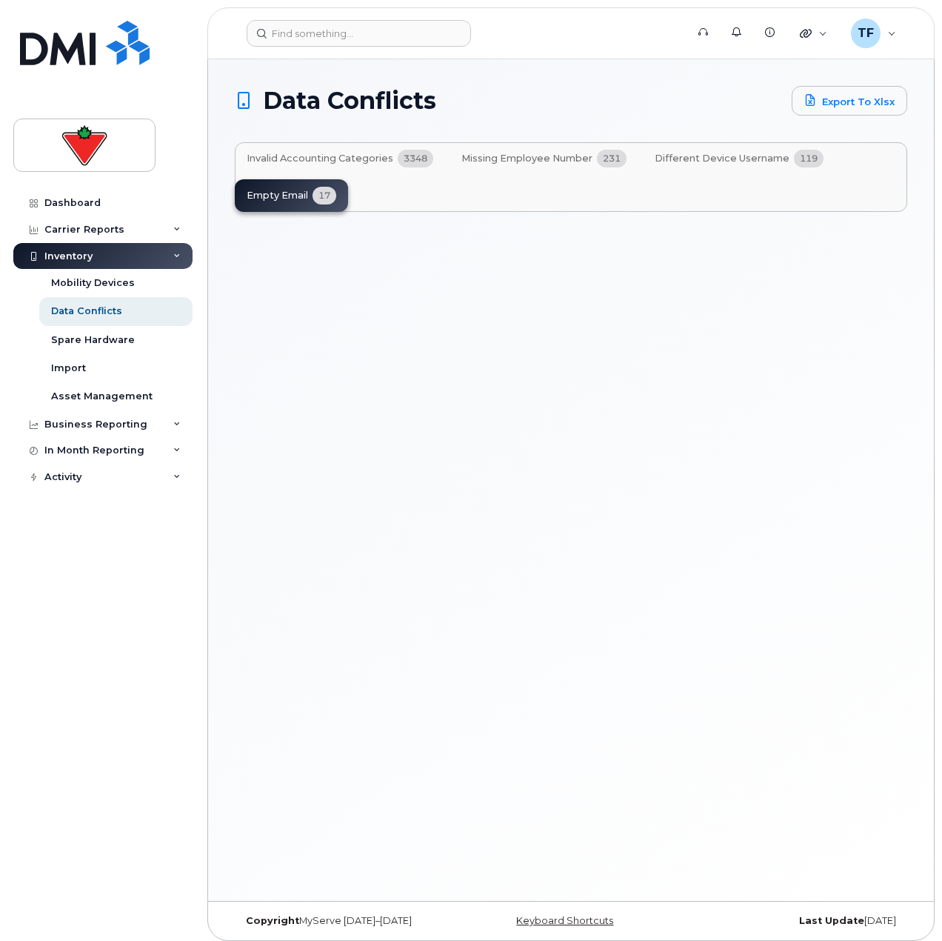
click at [593, 167] on button "Missing Employee Number 231" at bounding box center [544, 158] width 189 height 33
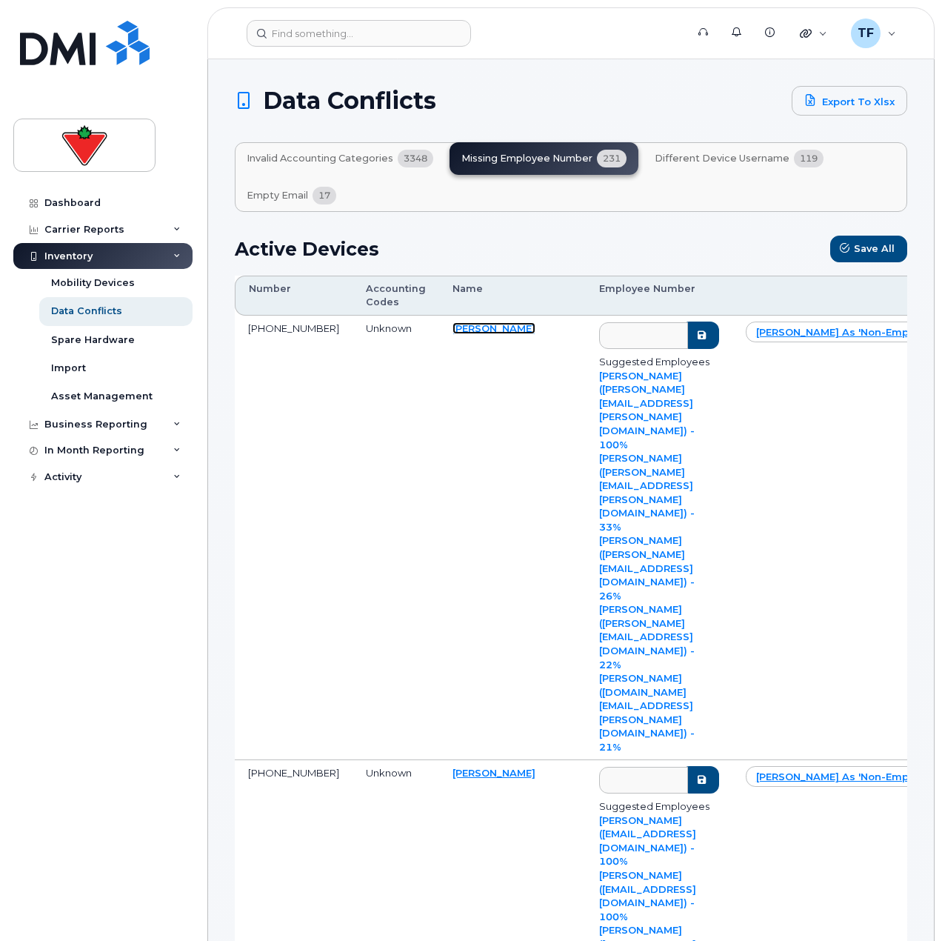
click at [453, 329] on link "[PERSON_NAME]" at bounding box center [494, 328] width 83 height 12
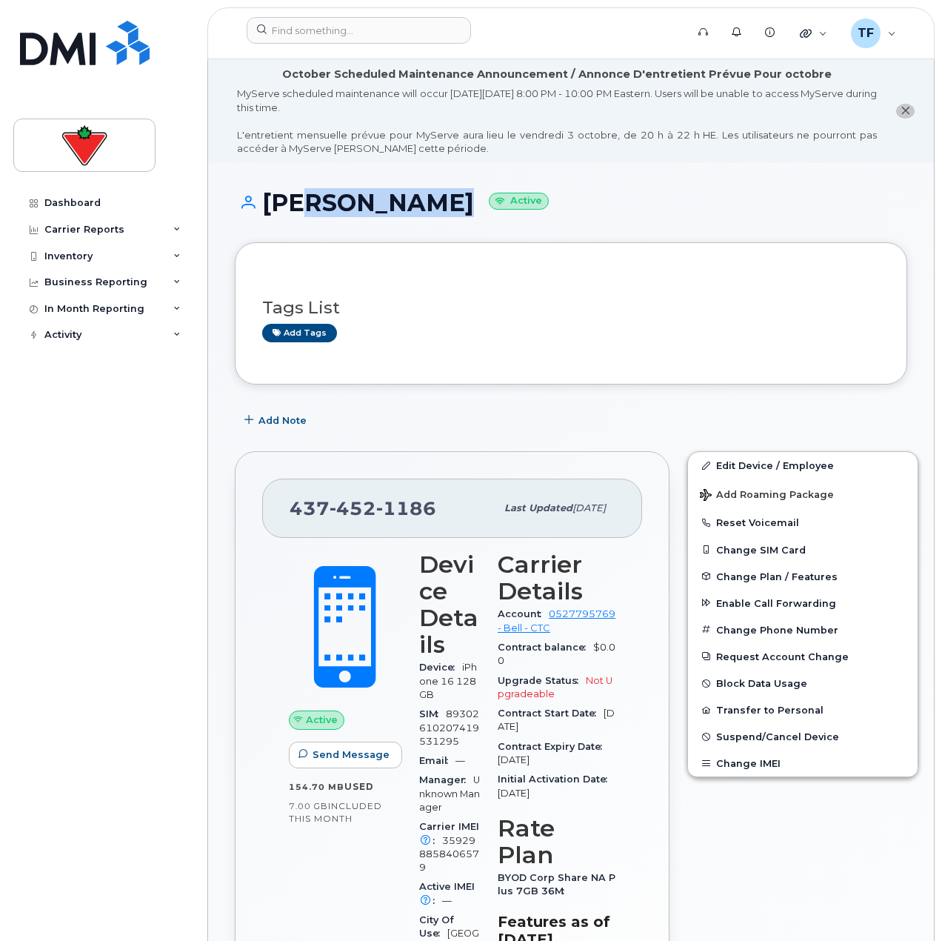
drag, startPoint x: 433, startPoint y: 201, endPoint x: 290, endPoint y: 209, distance: 144.0
click at [290, 208] on h1 "[PERSON_NAME] Active" at bounding box center [571, 203] width 673 height 26
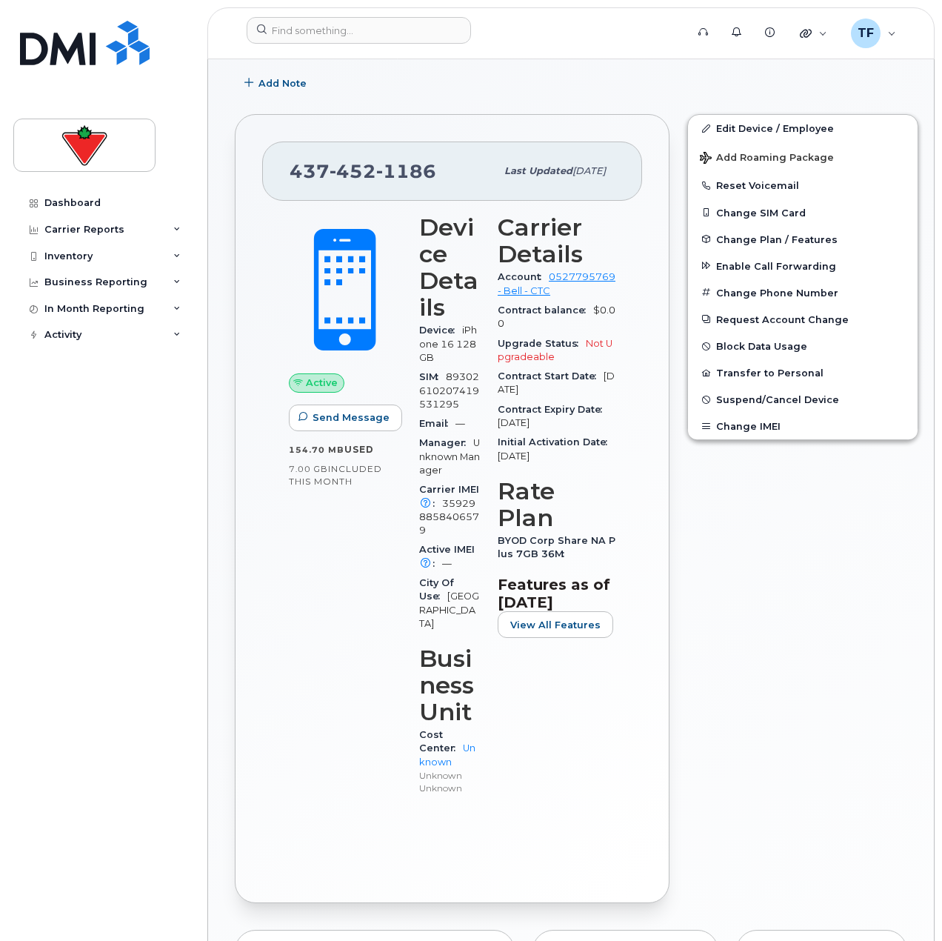
scroll to position [370, 0]
